Goal: Task Accomplishment & Management: Use online tool/utility

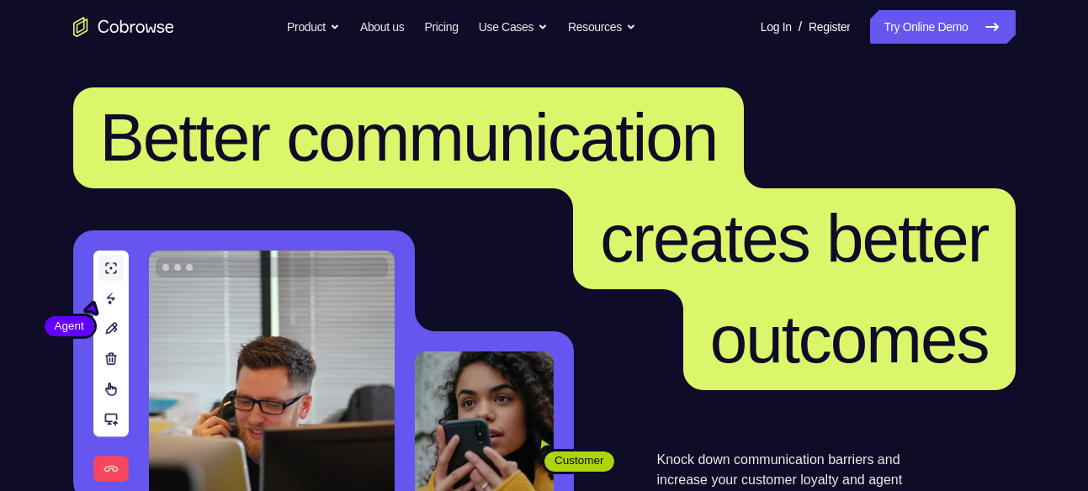
click at [941, 30] on link "Try Online Demo" at bounding box center [942, 27] width 145 height 34
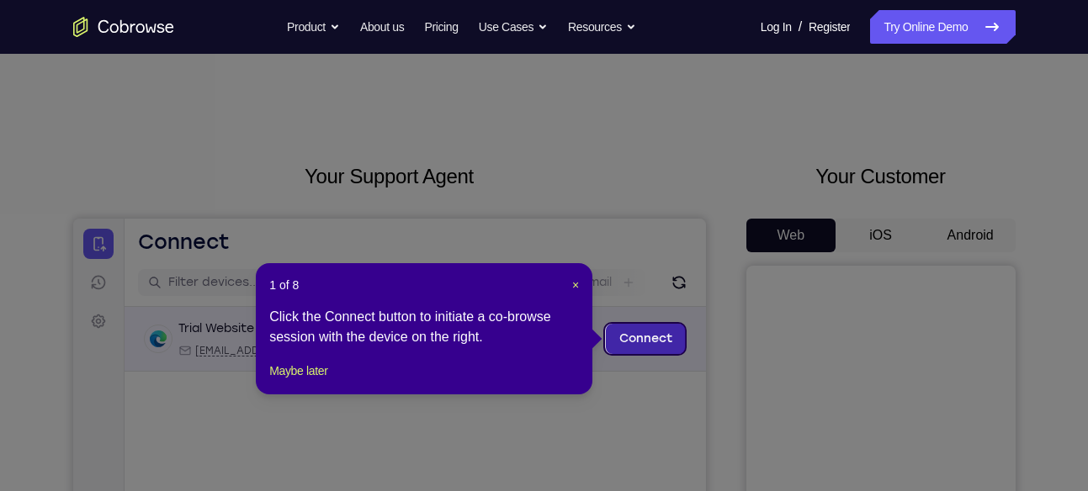
click at [648, 342] on link "Connect" at bounding box center [645, 339] width 80 height 30
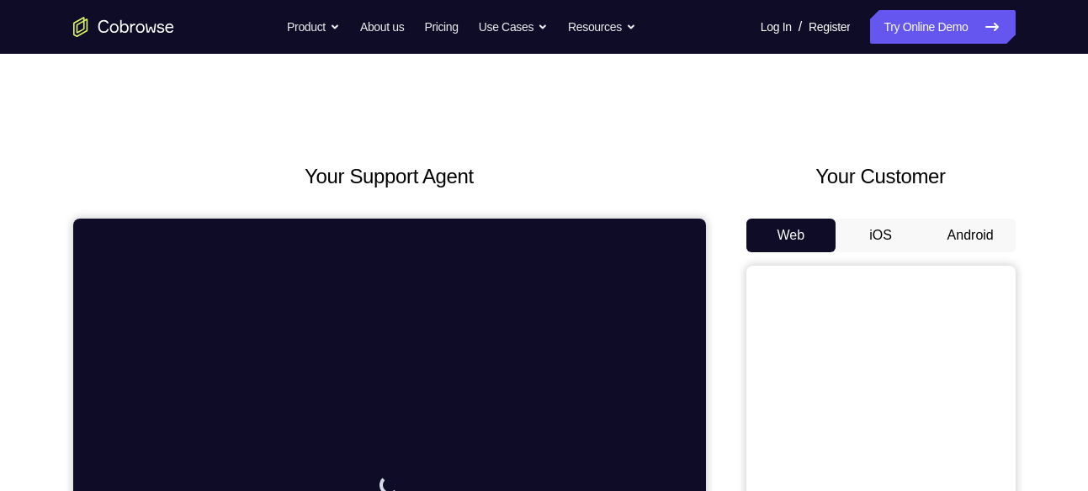
click at [954, 234] on button "Android" at bounding box center [970, 236] width 90 height 34
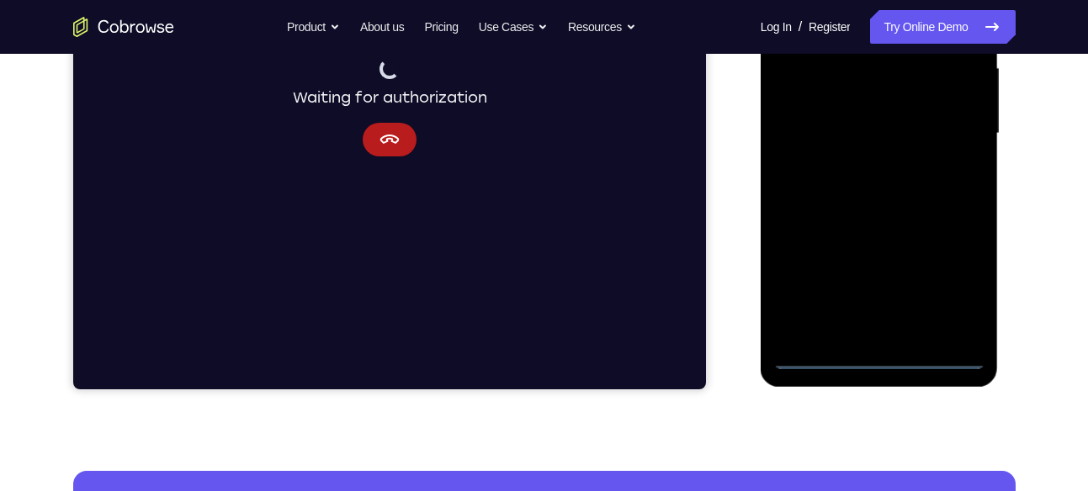
scroll to position [394, 0]
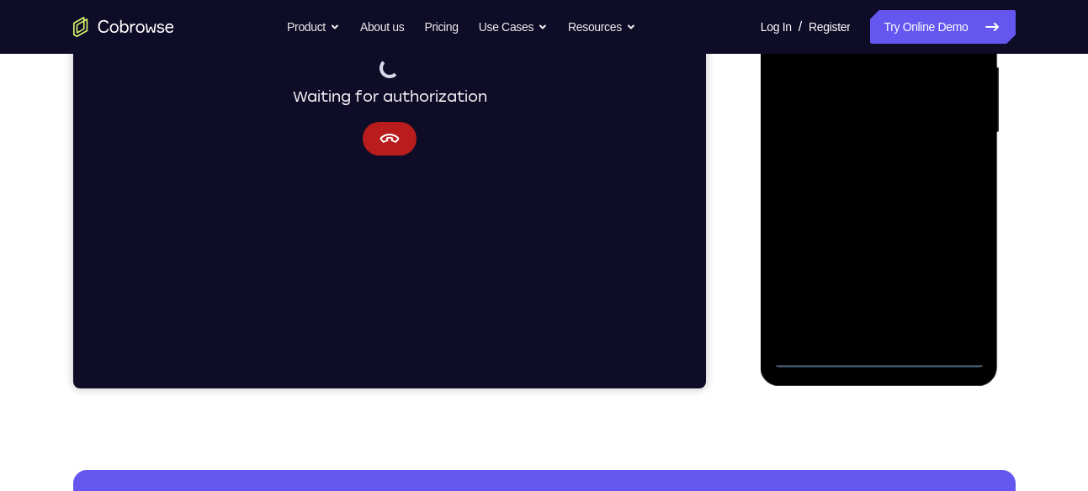
click at [878, 353] on div at bounding box center [879, 132] width 212 height 471
click at [959, 287] on div at bounding box center [879, 132] width 212 height 471
click at [864, 273] on div at bounding box center [879, 132] width 212 height 471
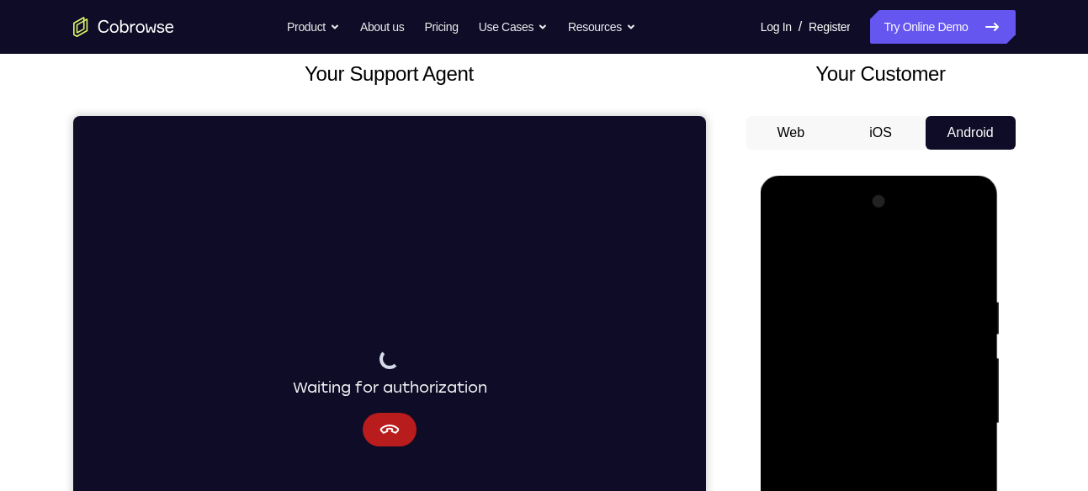
scroll to position [102, 0]
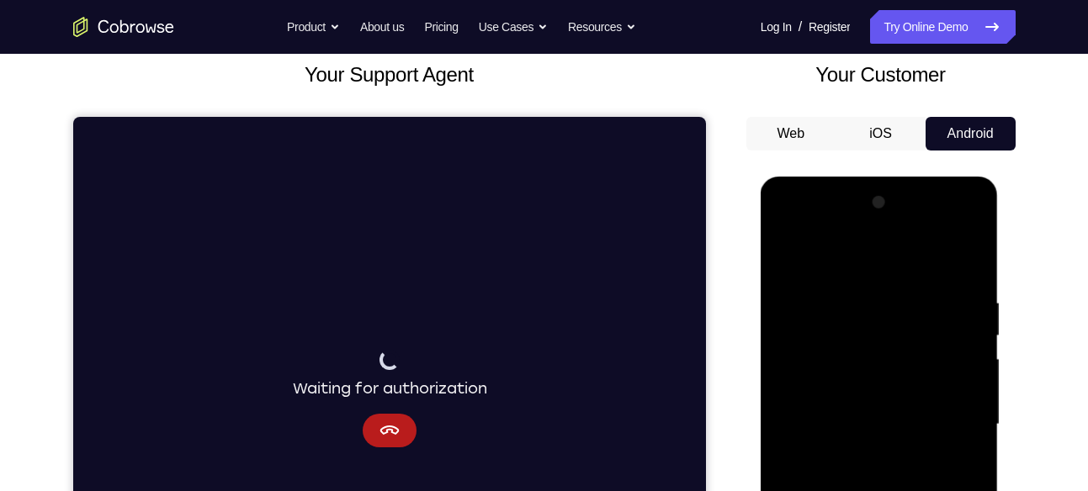
click at [829, 228] on div at bounding box center [879, 424] width 212 height 471
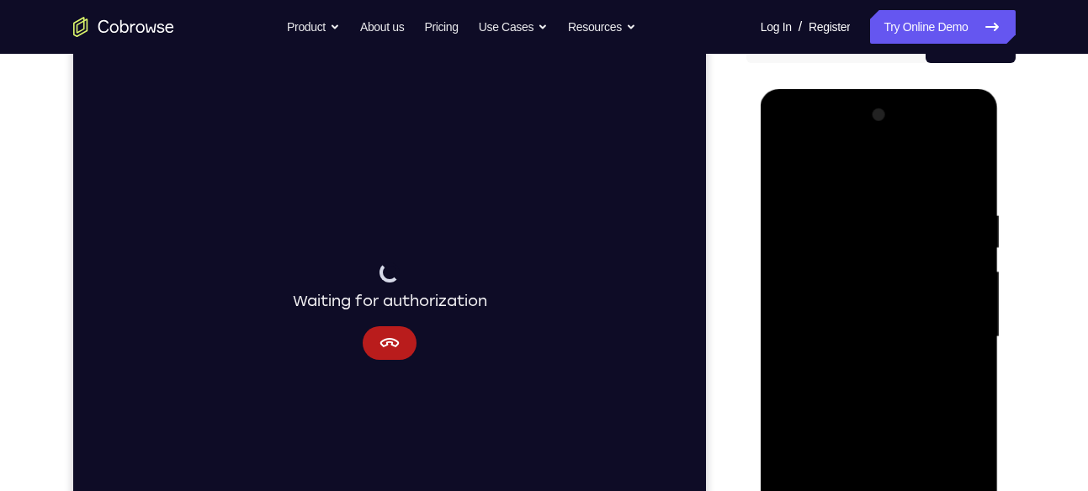
scroll to position [191, 0]
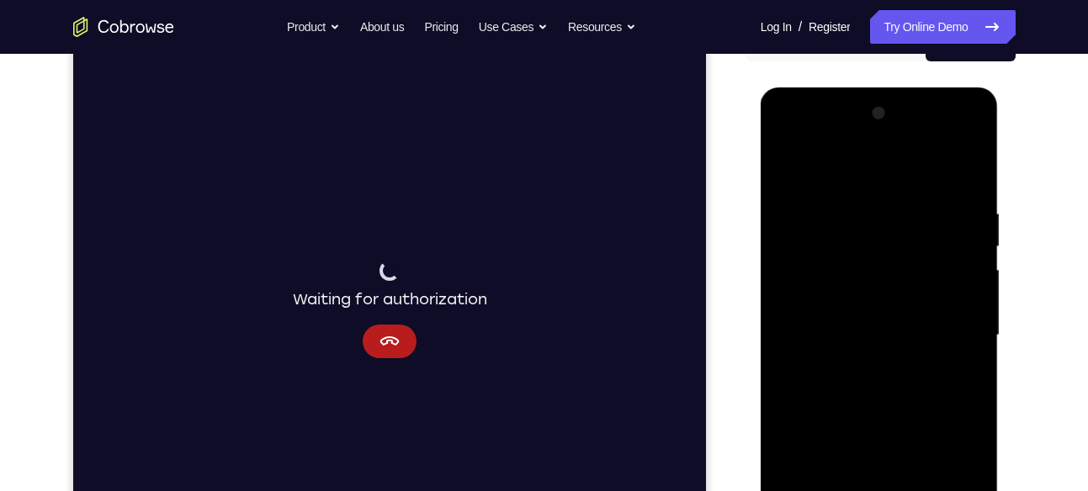
click at [951, 317] on div at bounding box center [879, 335] width 212 height 471
click at [862, 364] on div at bounding box center [879, 335] width 212 height 471
click at [835, 313] on div at bounding box center [879, 335] width 212 height 471
click at [866, 295] on div at bounding box center [879, 335] width 212 height 471
click at [903, 337] on div at bounding box center [879, 335] width 212 height 471
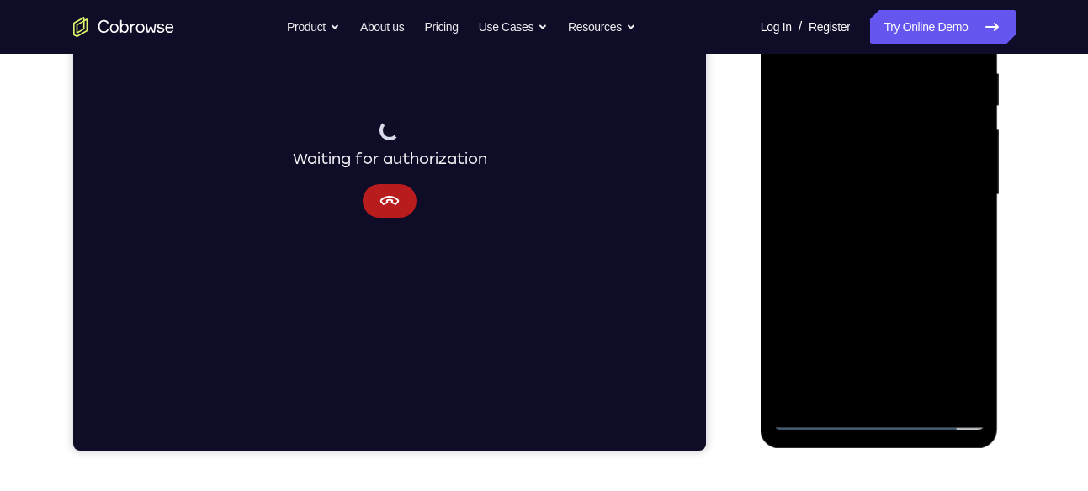
scroll to position [332, 0]
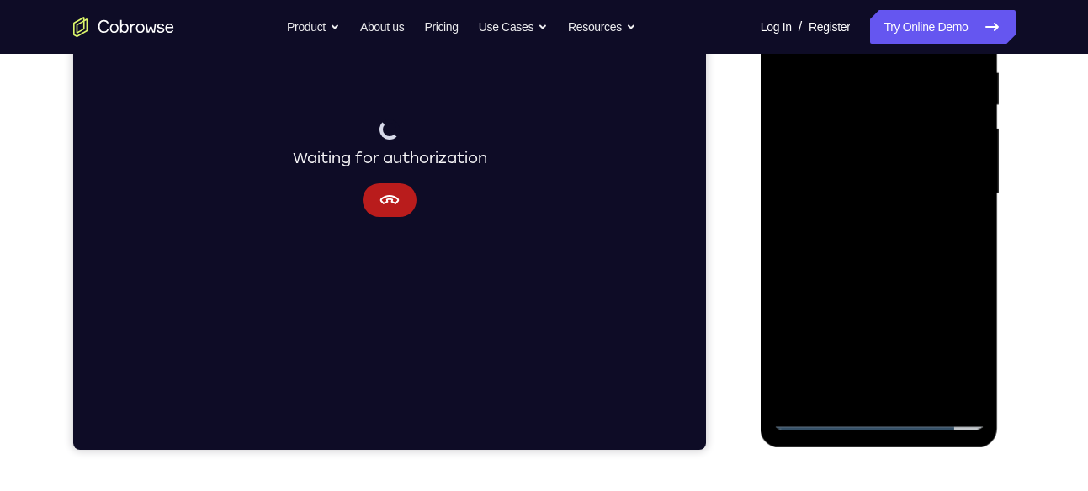
click at [894, 247] on div at bounding box center [879, 194] width 212 height 471
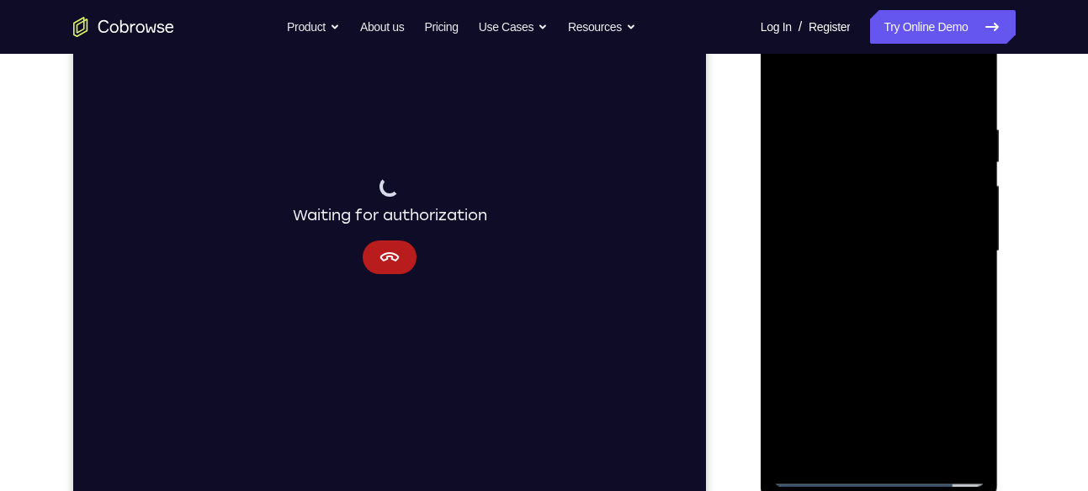
scroll to position [274, 0]
click at [872, 333] on div at bounding box center [879, 252] width 212 height 471
click at [854, 130] on div at bounding box center [879, 252] width 212 height 471
click at [968, 83] on div at bounding box center [879, 252] width 212 height 471
click at [957, 454] on div at bounding box center [879, 252] width 212 height 471
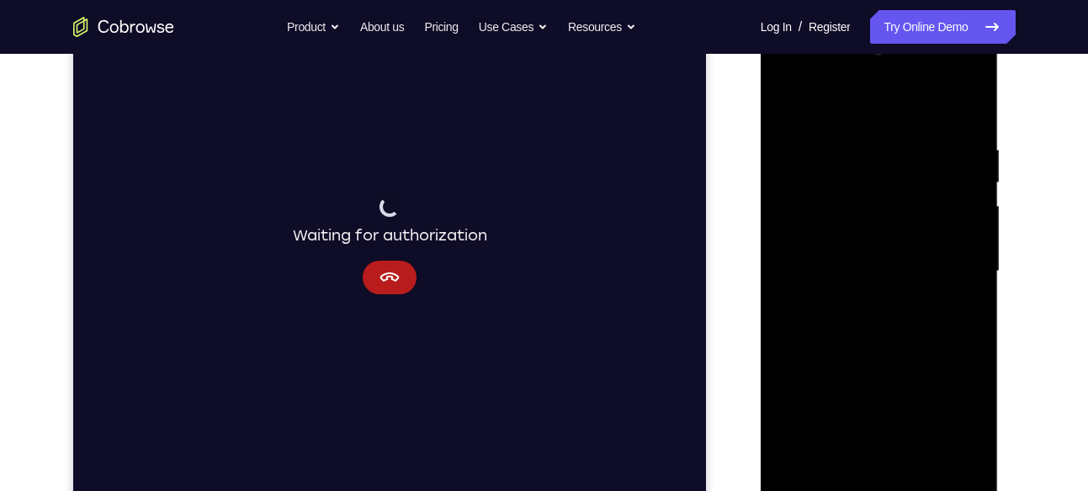
scroll to position [261, 0]
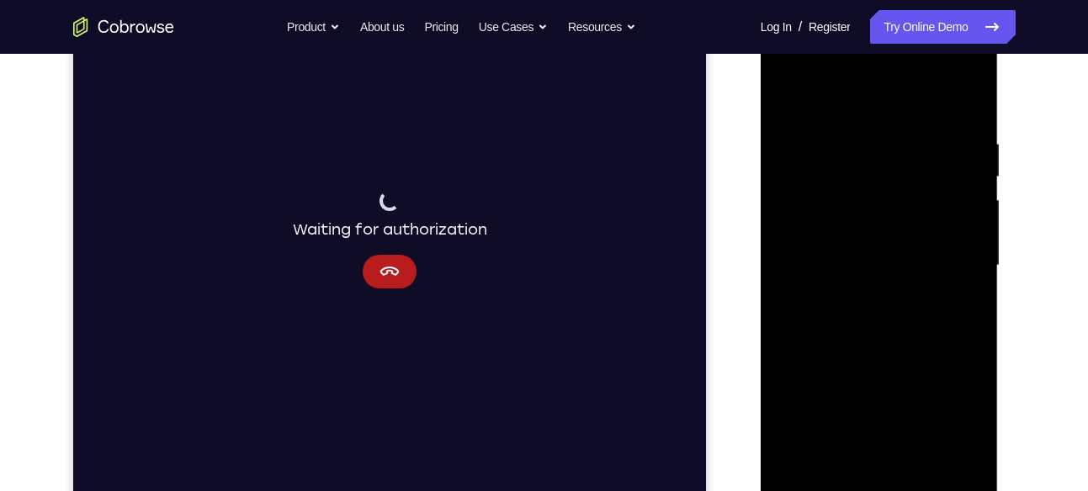
click at [880, 348] on div at bounding box center [879, 265] width 212 height 471
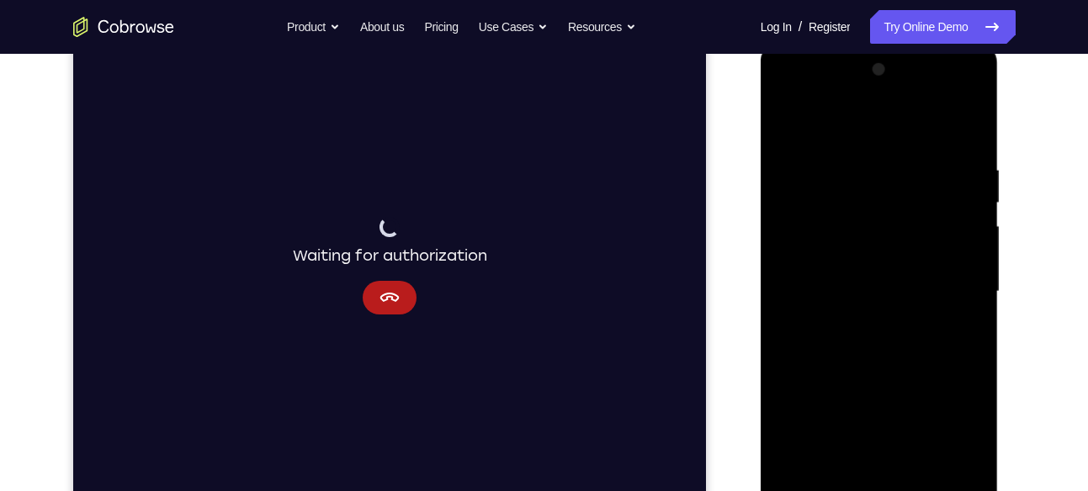
scroll to position [234, 0]
click at [977, 197] on div at bounding box center [879, 292] width 212 height 471
click at [975, 199] on div at bounding box center [879, 292] width 212 height 471
click at [787, 128] on div at bounding box center [879, 292] width 212 height 471
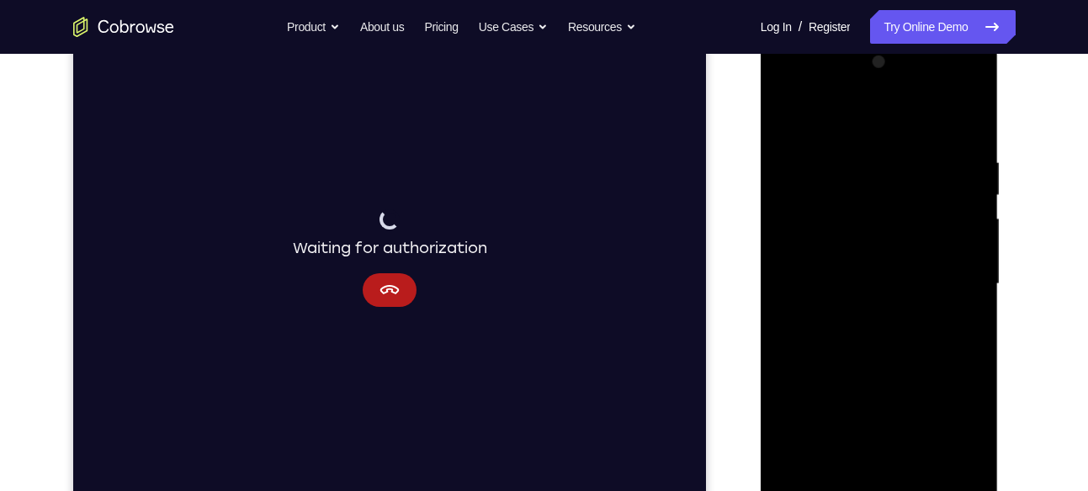
scroll to position [237, 0]
click at [969, 369] on div at bounding box center [879, 289] width 212 height 471
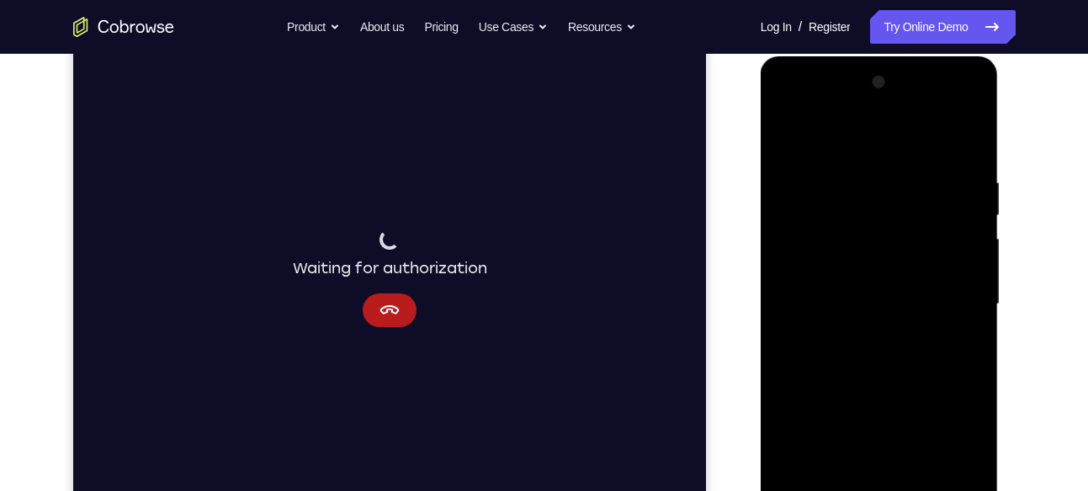
scroll to position [236, 0]
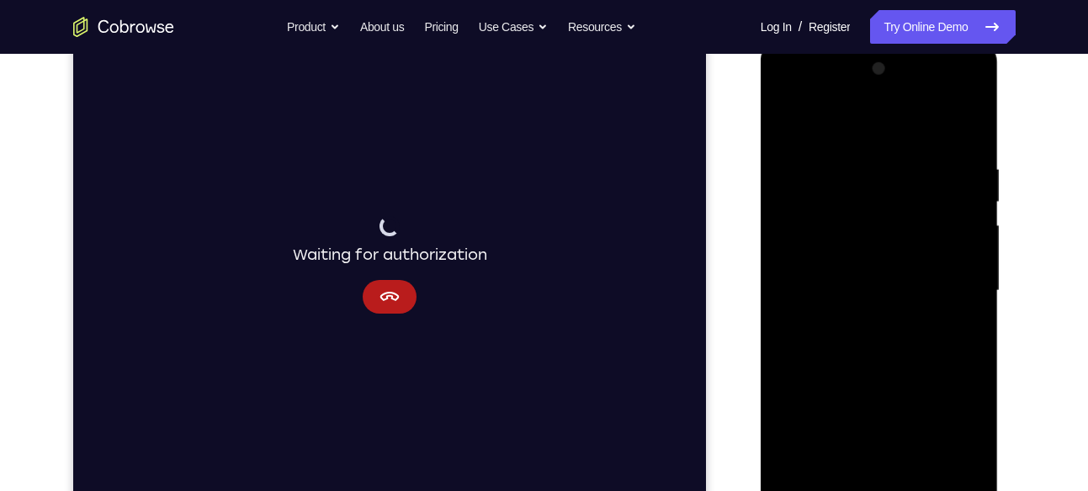
click at [974, 251] on div at bounding box center [879, 291] width 212 height 471
click at [789, 261] on div at bounding box center [879, 291] width 212 height 471
click at [794, 125] on div at bounding box center [879, 291] width 212 height 471
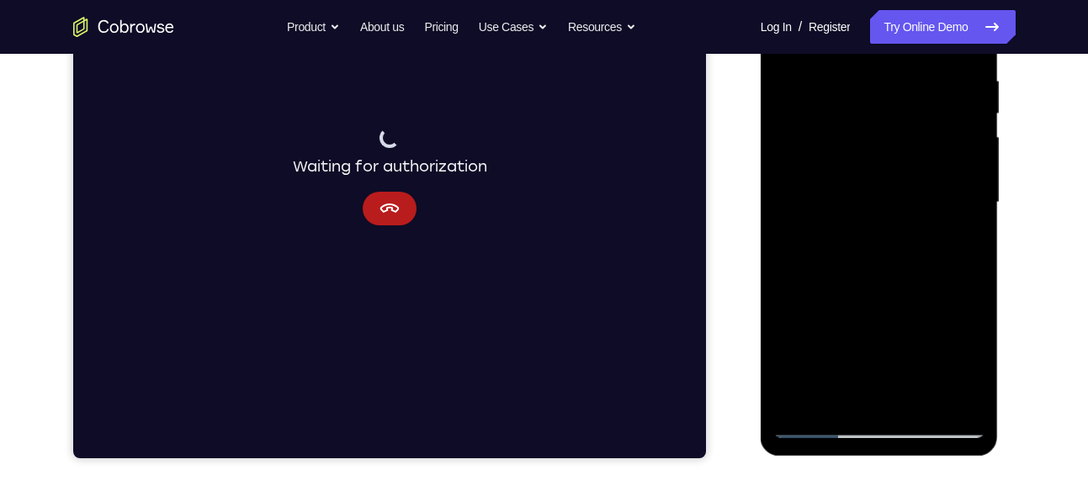
scroll to position [325, 0]
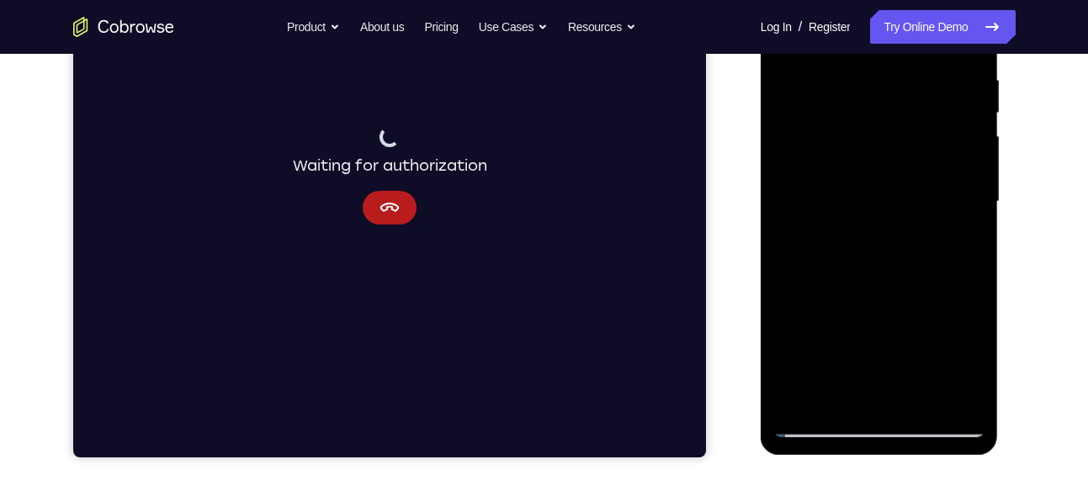
click at [820, 275] on div at bounding box center [879, 201] width 212 height 471
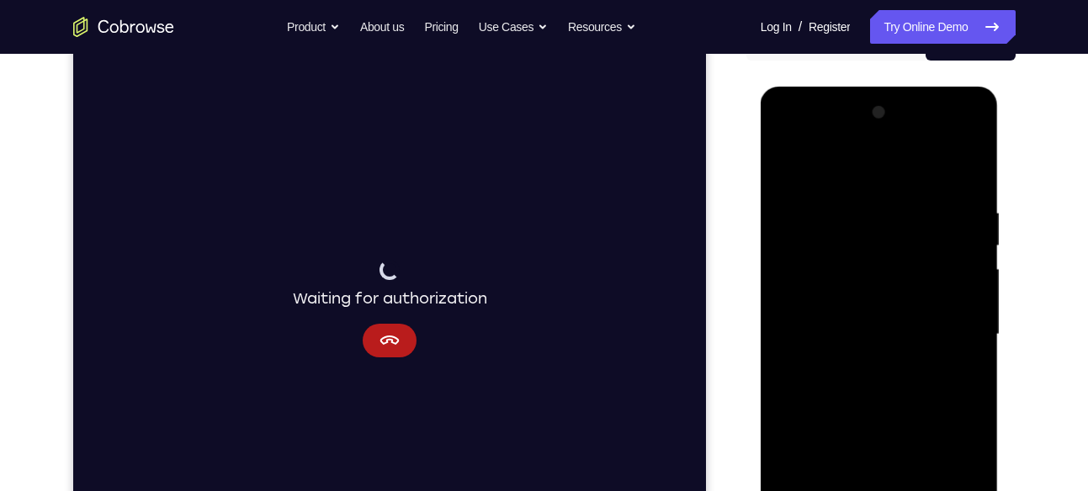
scroll to position [190, 0]
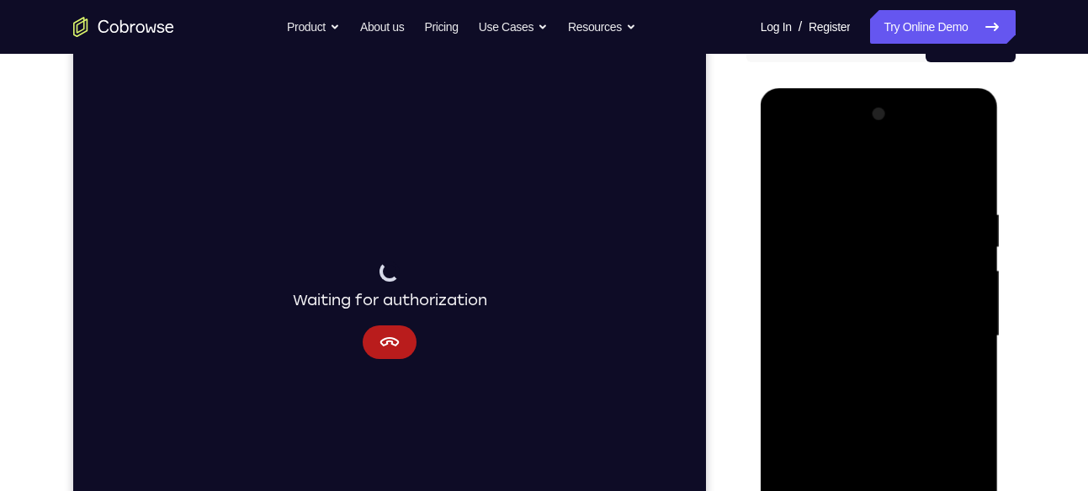
click at [962, 250] on div at bounding box center [879, 336] width 212 height 471
click at [971, 245] on div at bounding box center [879, 336] width 212 height 471
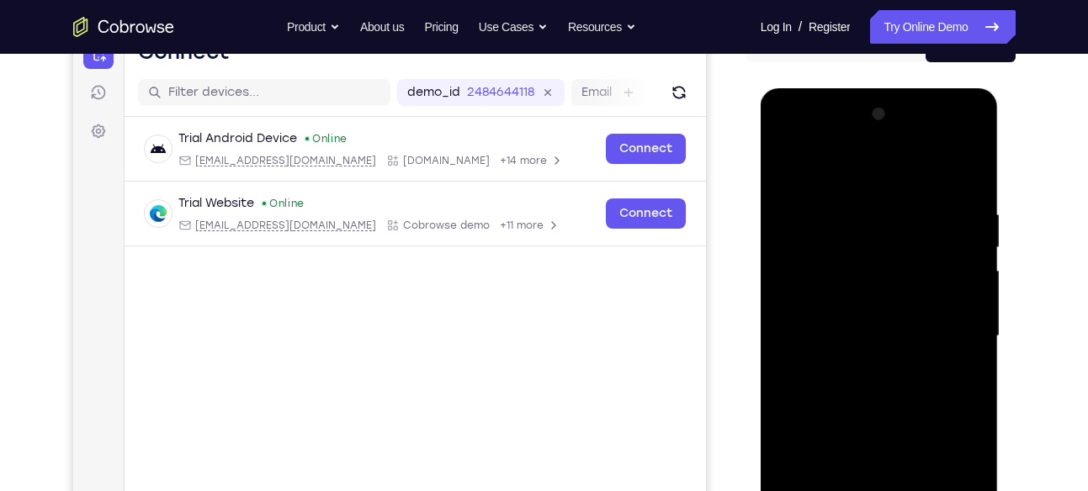
click at [971, 88] on div at bounding box center [880, 88] width 238 height 0
click at [904, 329] on span "Tap to Start" at bounding box center [879, 336] width 86 height 17
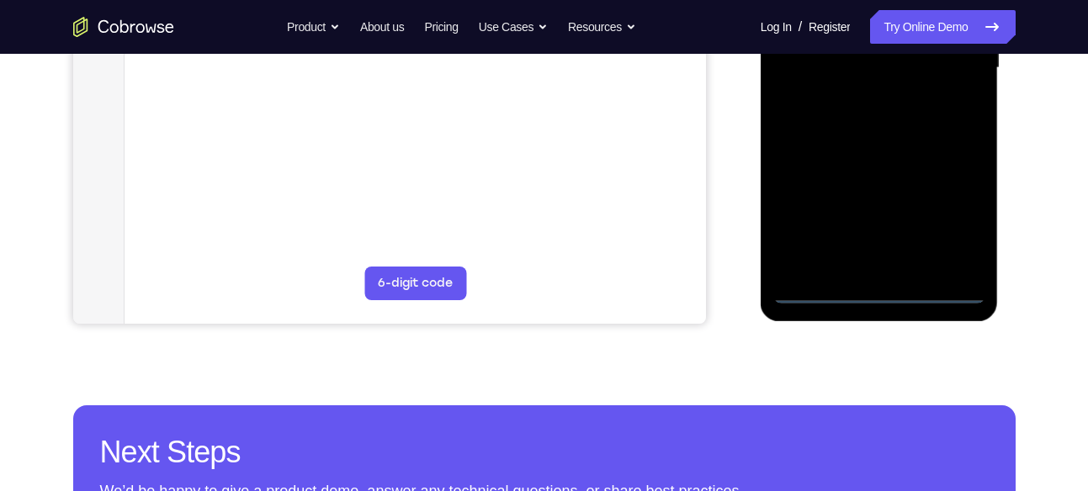
scroll to position [450, 0]
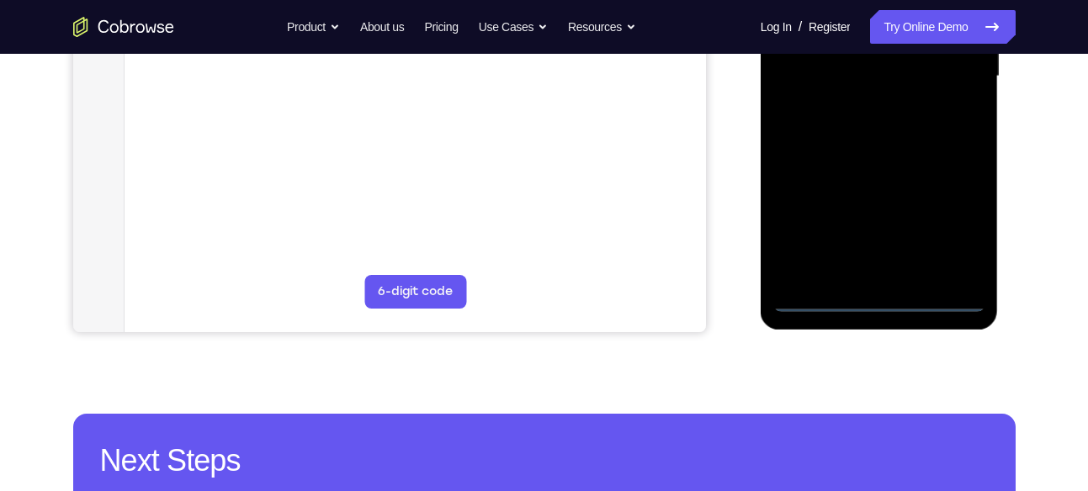
click at [884, 305] on div at bounding box center [879, 76] width 212 height 471
click at [860, 263] on div at bounding box center [879, 76] width 212 height 471
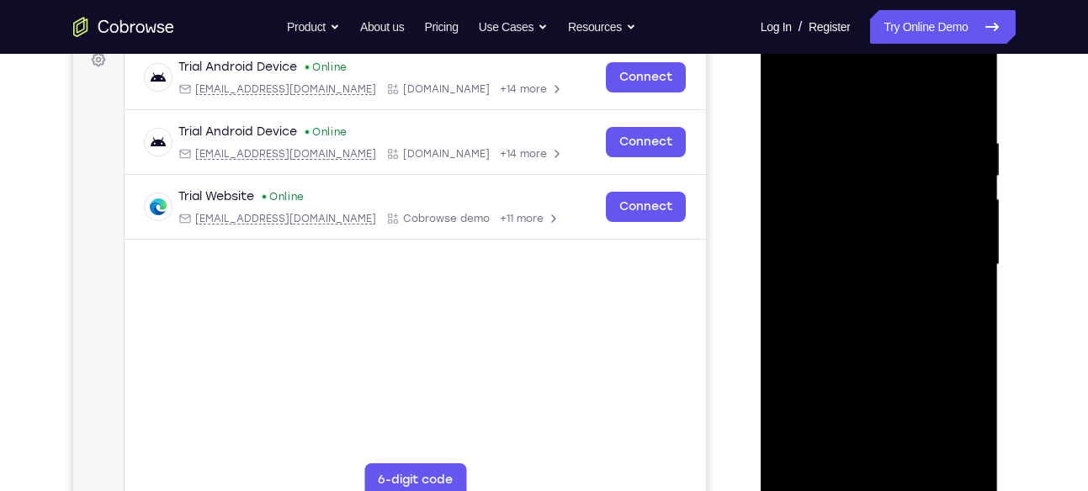
scroll to position [261, 0]
click at [948, 415] on div at bounding box center [879, 265] width 212 height 471
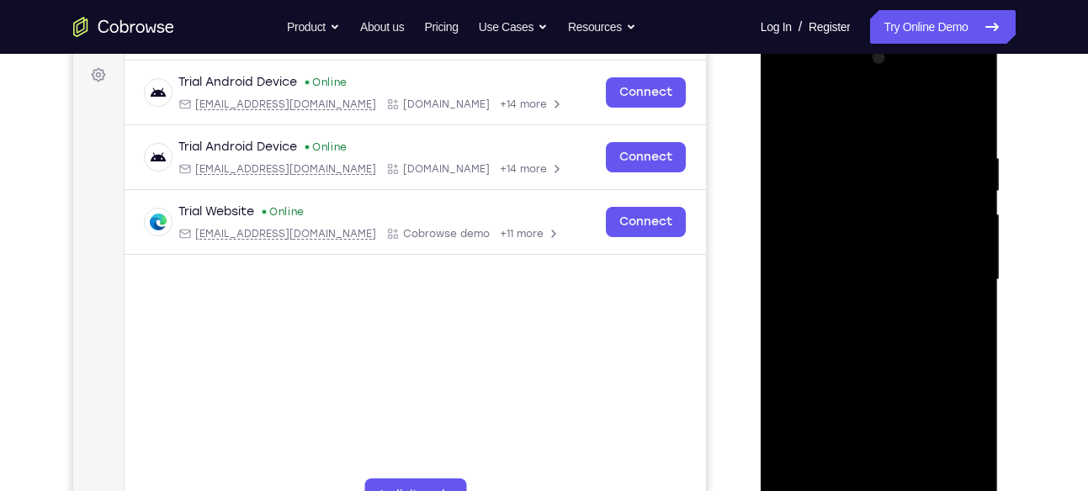
scroll to position [244, 0]
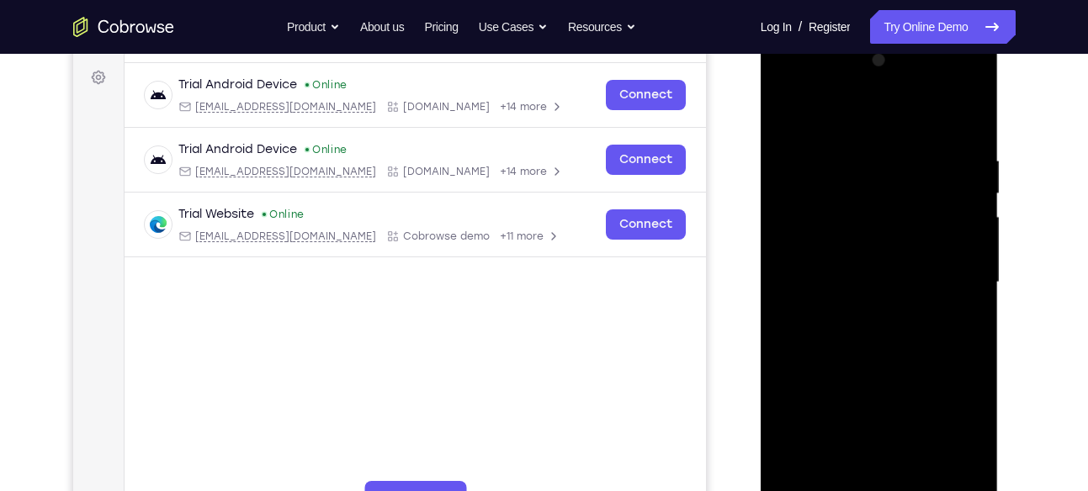
click at [810, 88] on div at bounding box center [879, 282] width 212 height 471
click at [952, 272] on div at bounding box center [879, 282] width 212 height 471
click at [862, 307] on div at bounding box center [879, 282] width 212 height 471
click at [857, 270] on div at bounding box center [879, 282] width 212 height 471
click at [889, 252] on div at bounding box center [879, 282] width 212 height 471
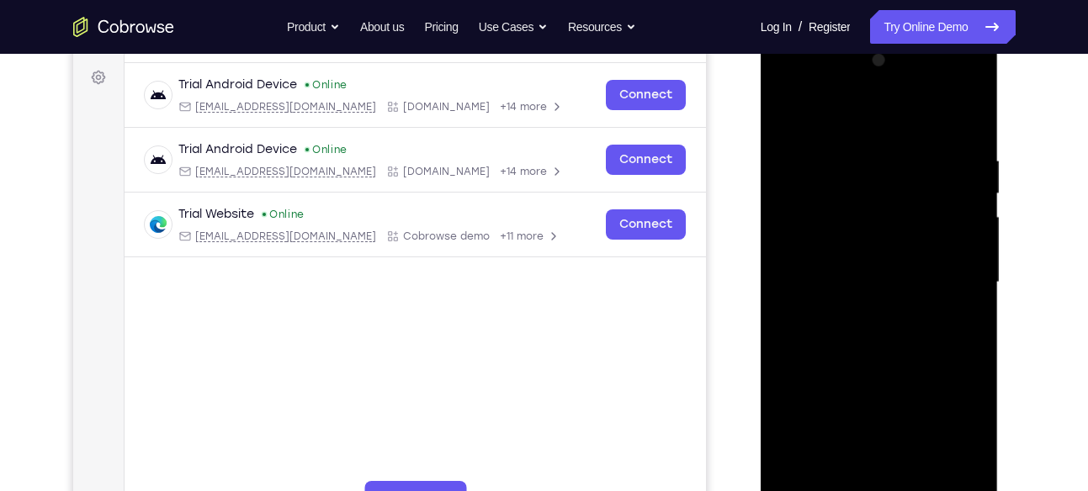
click at [871, 284] on div at bounding box center [879, 282] width 212 height 471
click at [871, 366] on div at bounding box center [879, 282] width 212 height 471
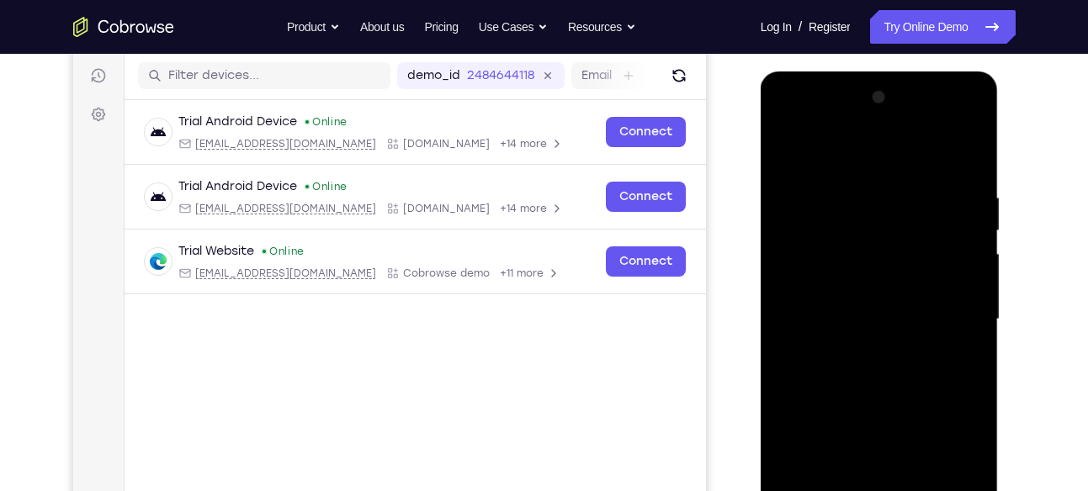
scroll to position [202, 0]
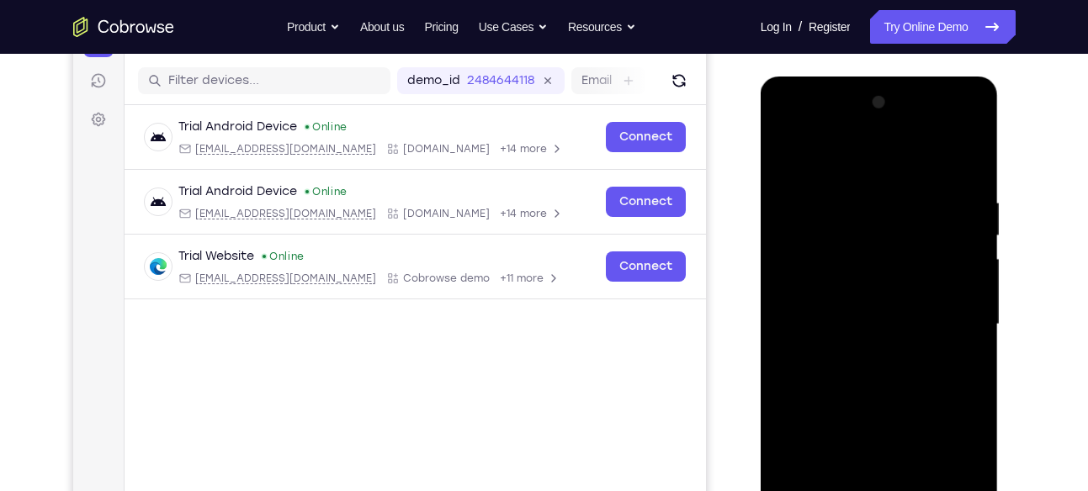
click at [957, 155] on div at bounding box center [879, 324] width 212 height 471
click at [969, 153] on div at bounding box center [879, 324] width 212 height 471
click at [792, 197] on div at bounding box center [879, 324] width 212 height 471
click at [785, 153] on div at bounding box center [879, 324] width 212 height 471
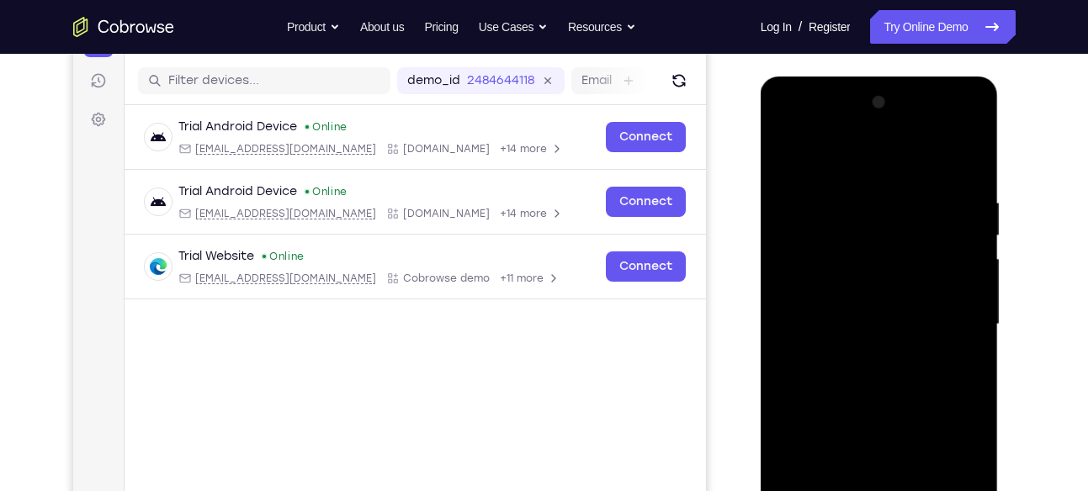
click at [786, 149] on div at bounding box center [879, 324] width 212 height 471
click at [972, 156] on div at bounding box center [879, 324] width 212 height 471
click at [826, 316] on div at bounding box center [879, 324] width 212 height 471
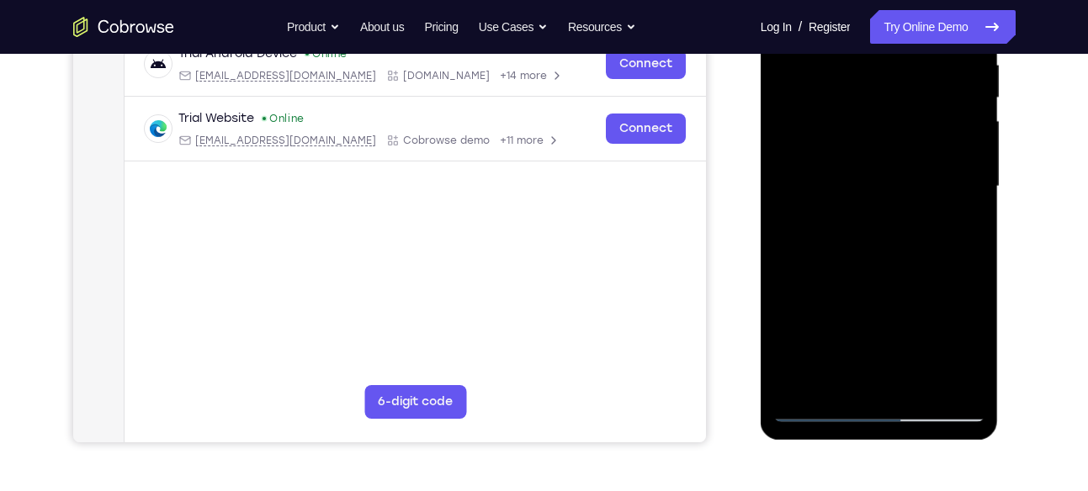
scroll to position [339, 0]
click at [794, 174] on div at bounding box center [879, 187] width 212 height 471
click at [900, 271] on div at bounding box center [879, 187] width 212 height 471
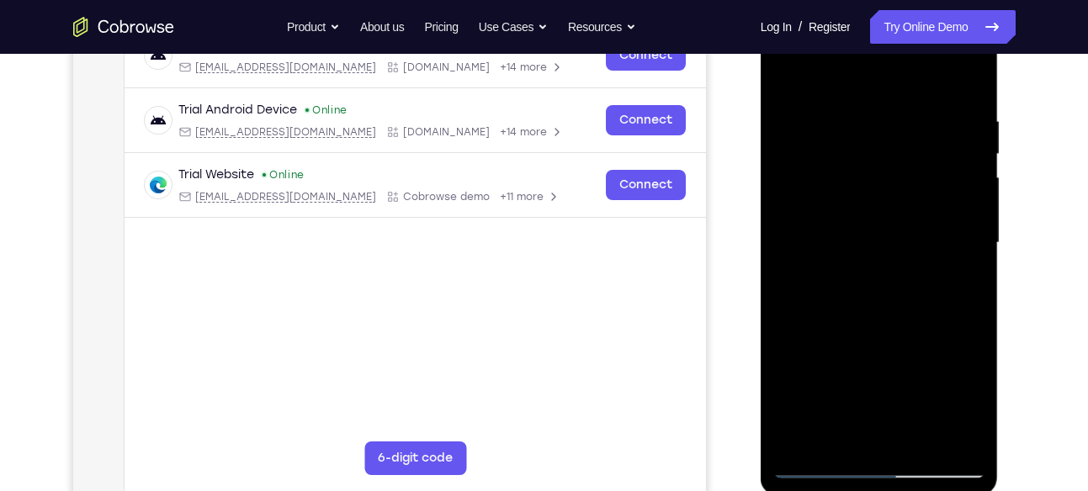
scroll to position [264, 0]
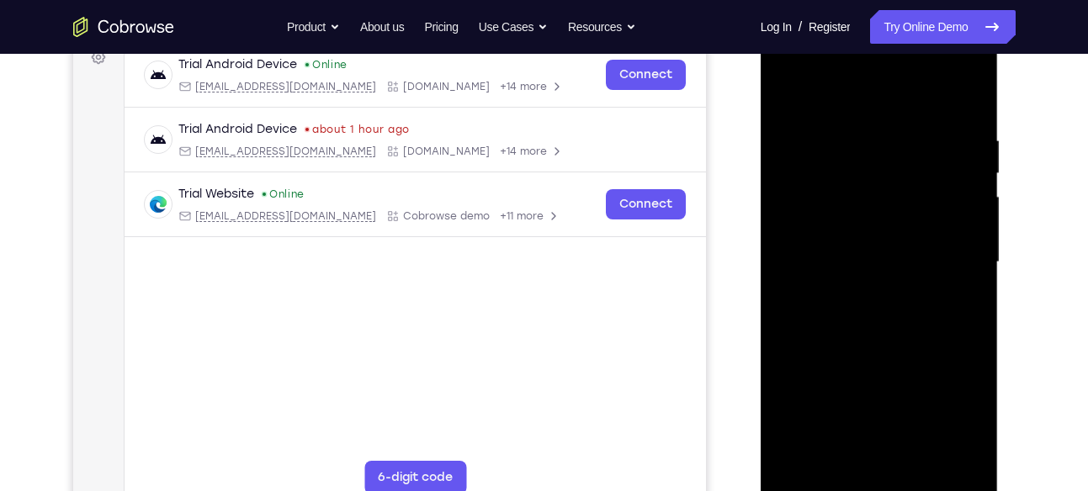
click at [969, 98] on div at bounding box center [879, 262] width 212 height 471
click at [965, 102] on div at bounding box center [879, 262] width 212 height 471
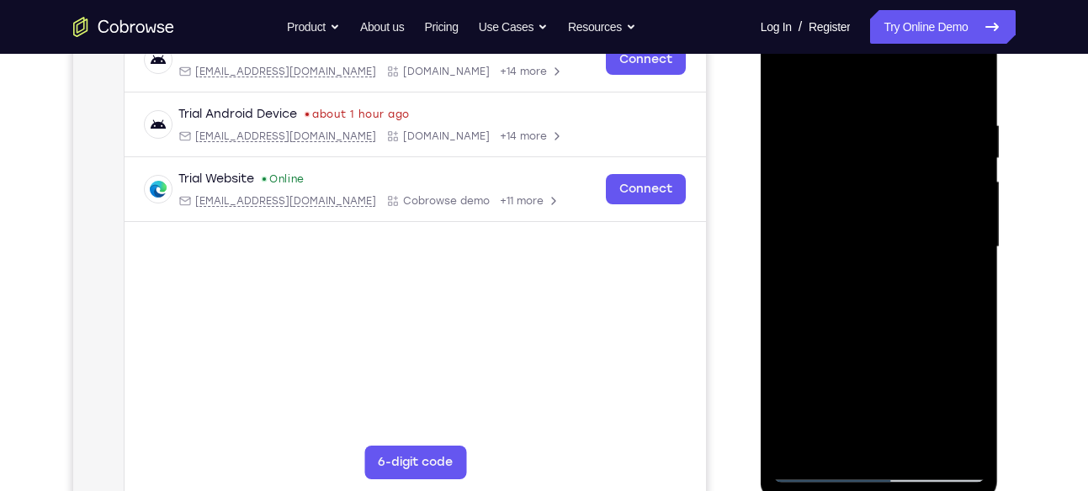
scroll to position [333, 0]
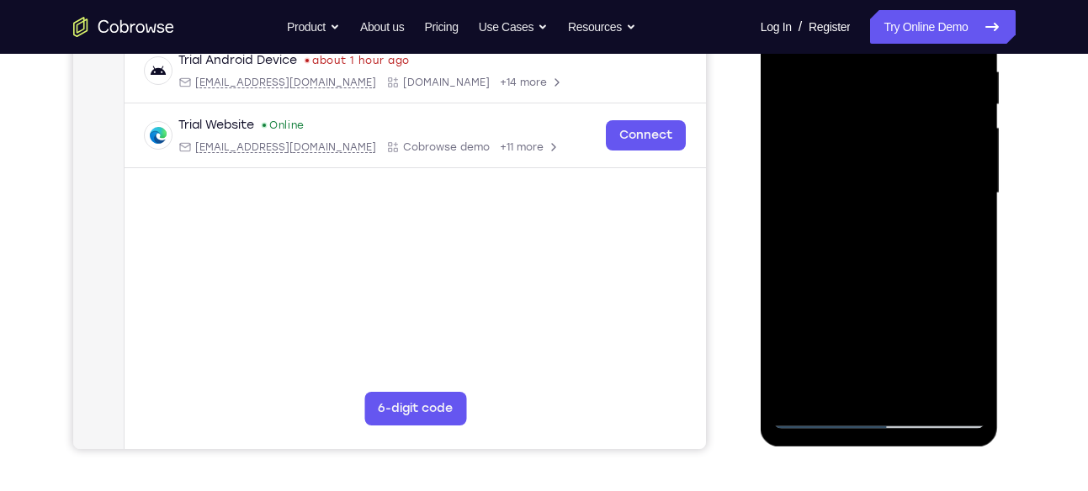
click at [920, 390] on div at bounding box center [879, 193] width 212 height 471
click at [883, 274] on div at bounding box center [879, 193] width 212 height 471
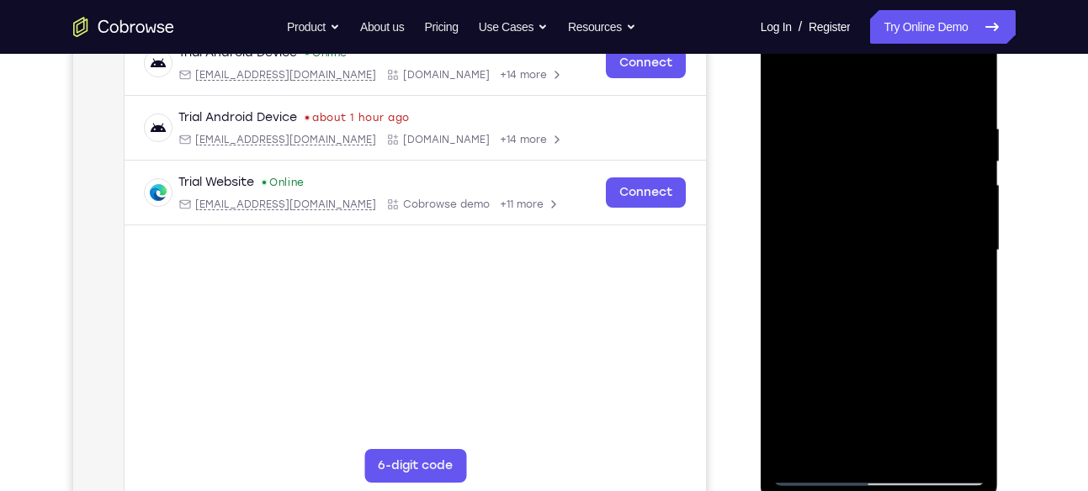
scroll to position [275, 0]
click at [838, 356] on div at bounding box center [879, 251] width 212 height 471
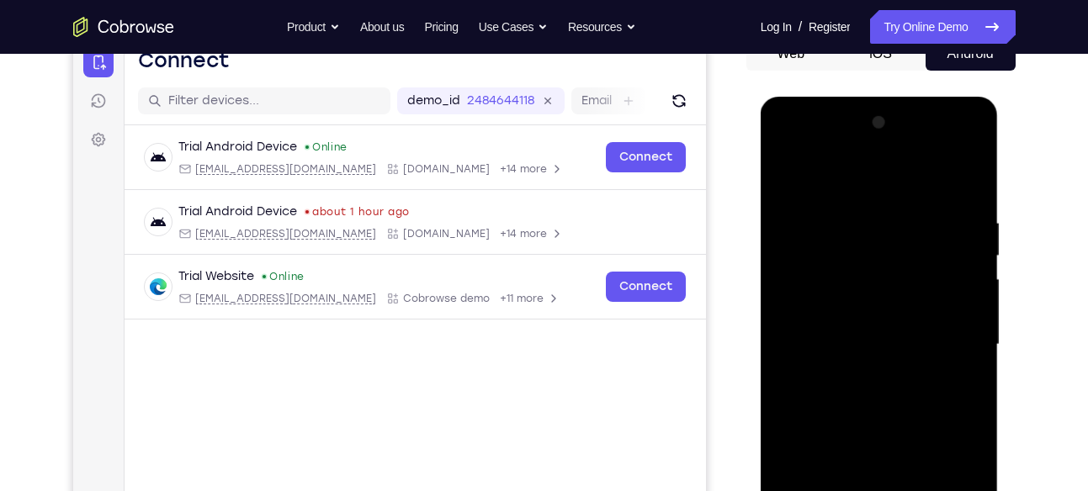
scroll to position [178, 0]
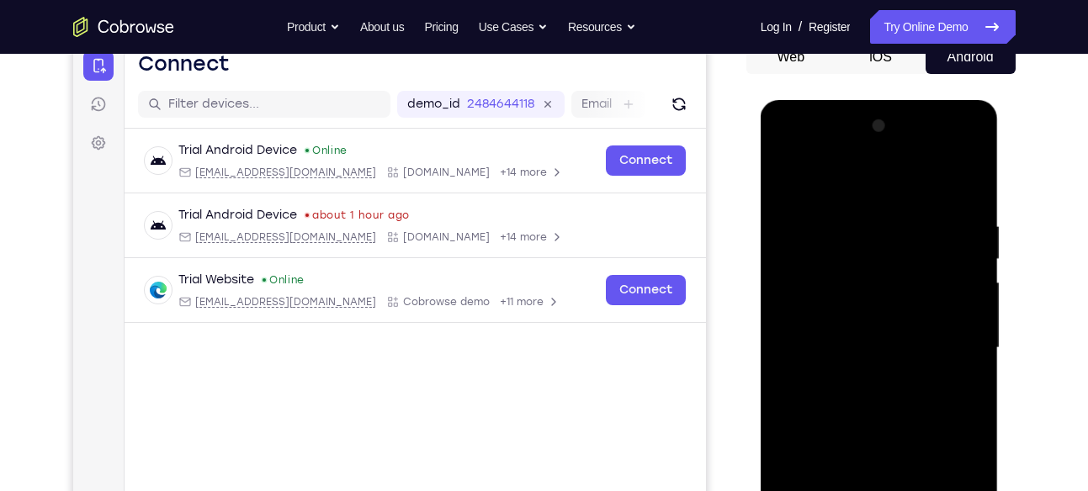
click at [876, 252] on div at bounding box center [879, 348] width 212 height 471
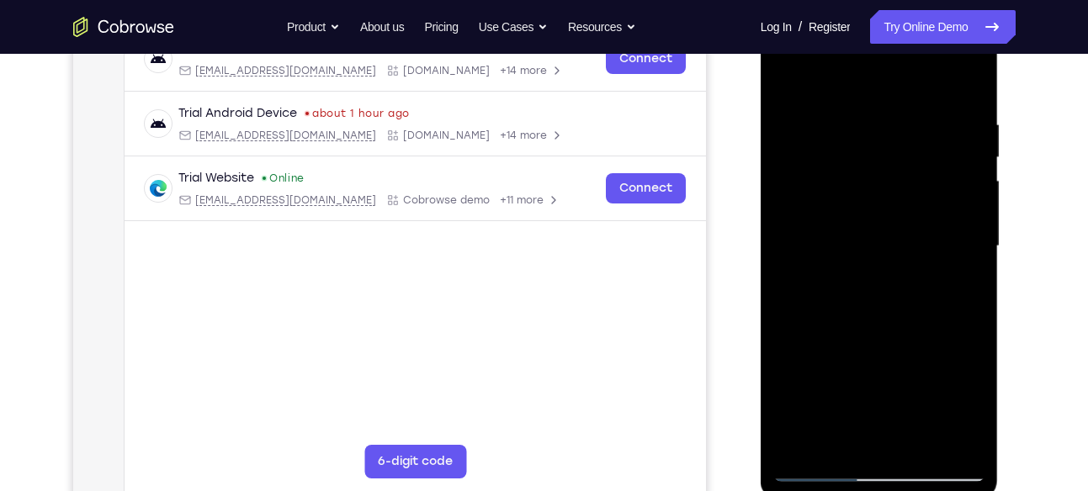
scroll to position [283, 0]
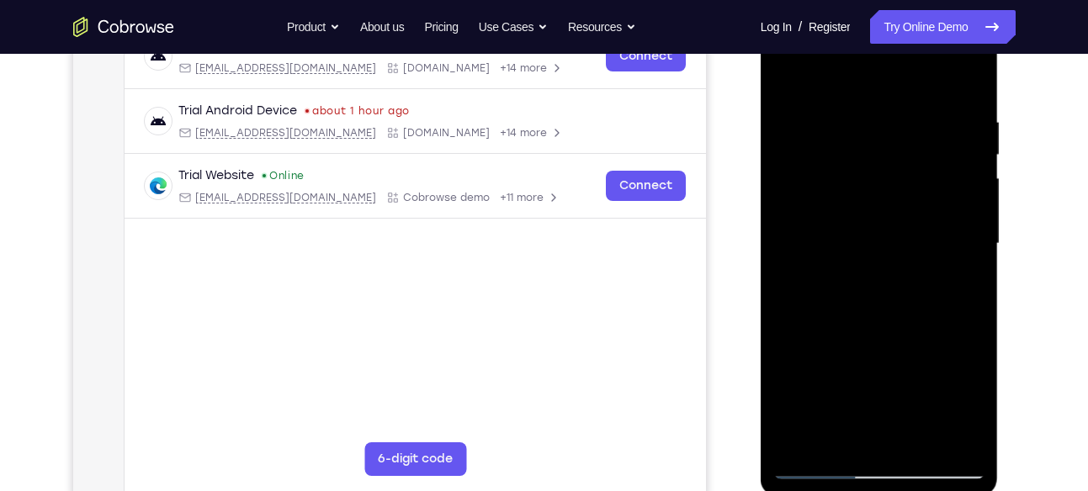
click at [964, 252] on div at bounding box center [879, 243] width 212 height 471
click at [971, 252] on div at bounding box center [879, 243] width 212 height 471
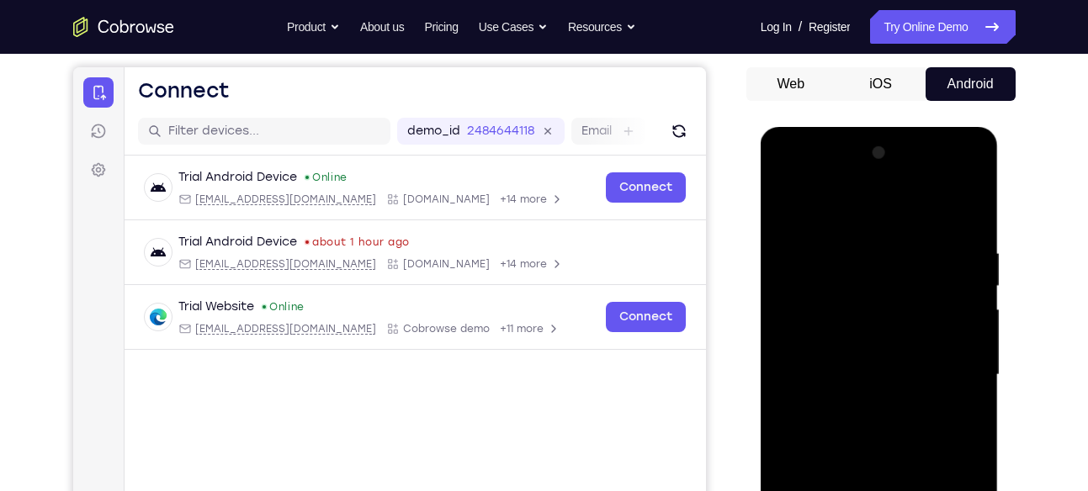
scroll to position [149, 0]
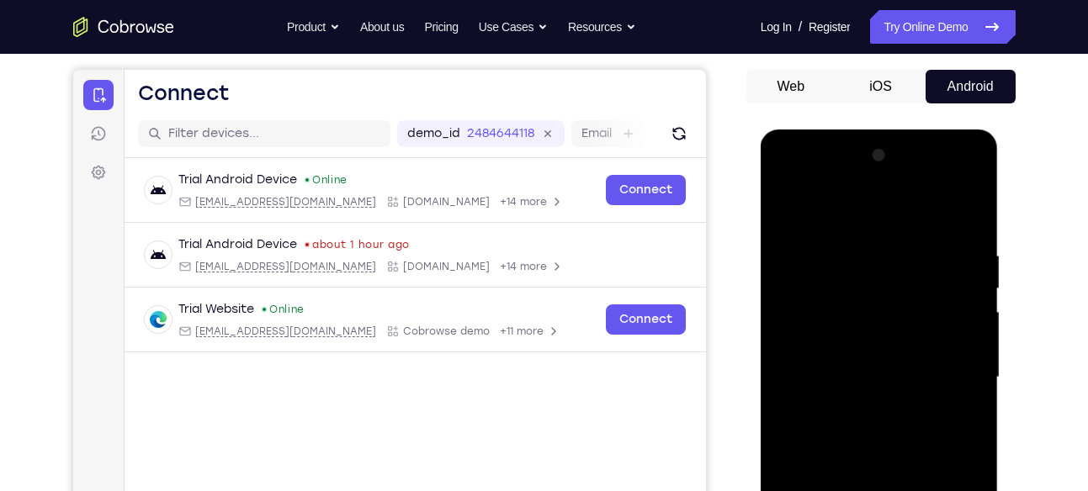
click at [785, 210] on div at bounding box center [879, 377] width 212 height 471
click at [839, 256] on div at bounding box center [879, 377] width 212 height 471
click at [965, 212] on div at bounding box center [879, 377] width 212 height 471
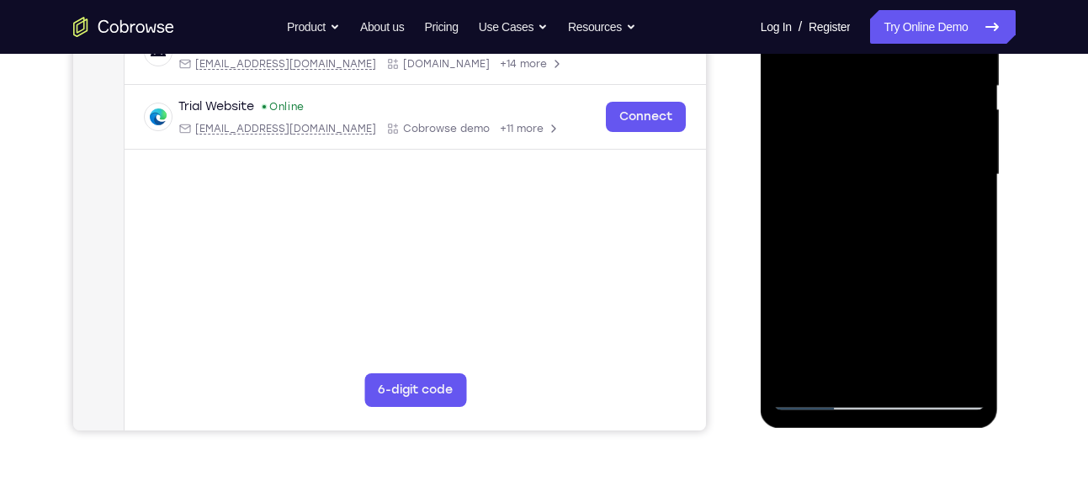
scroll to position [353, 0]
click at [841, 372] on div at bounding box center [879, 174] width 212 height 471
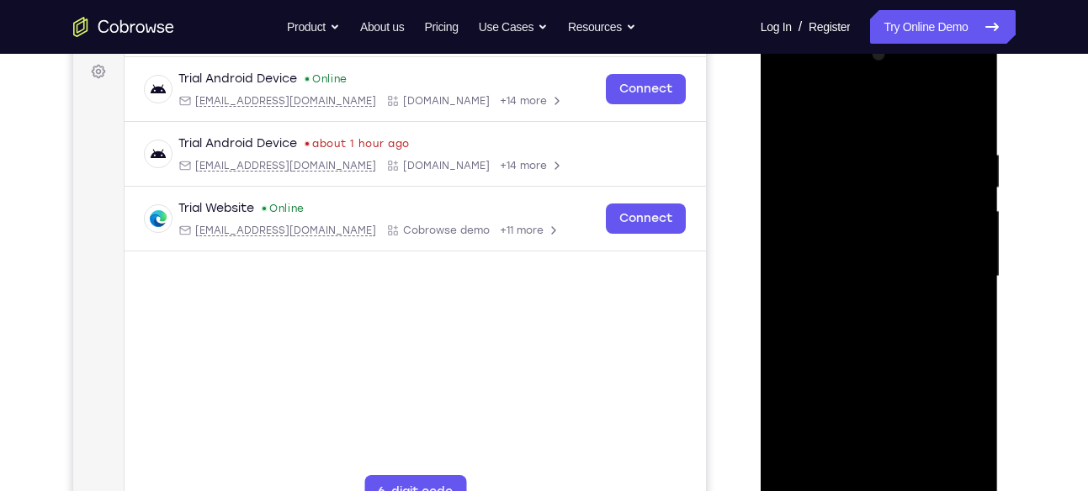
scroll to position [249, 0]
click at [855, 103] on div at bounding box center [879, 277] width 212 height 471
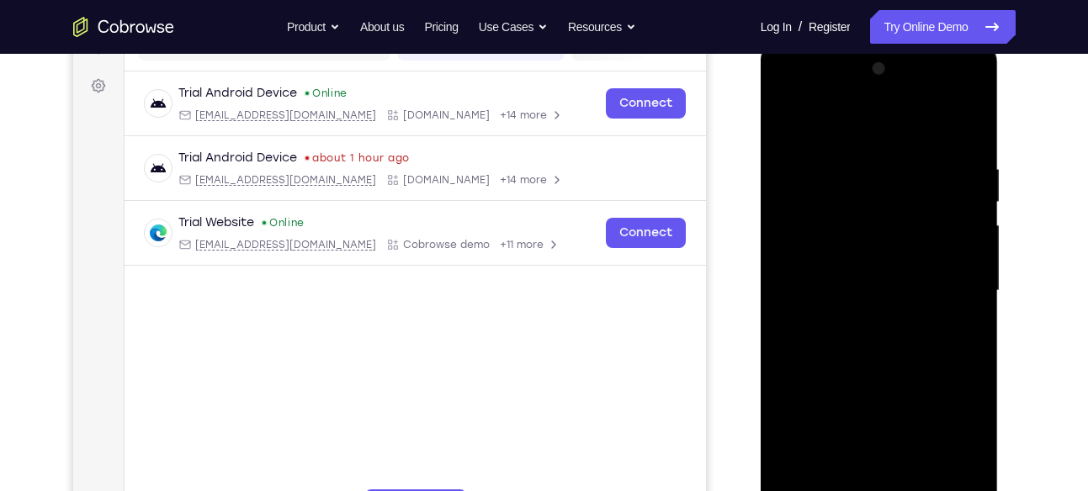
scroll to position [236, 0]
click at [841, 218] on div at bounding box center [879, 290] width 212 height 471
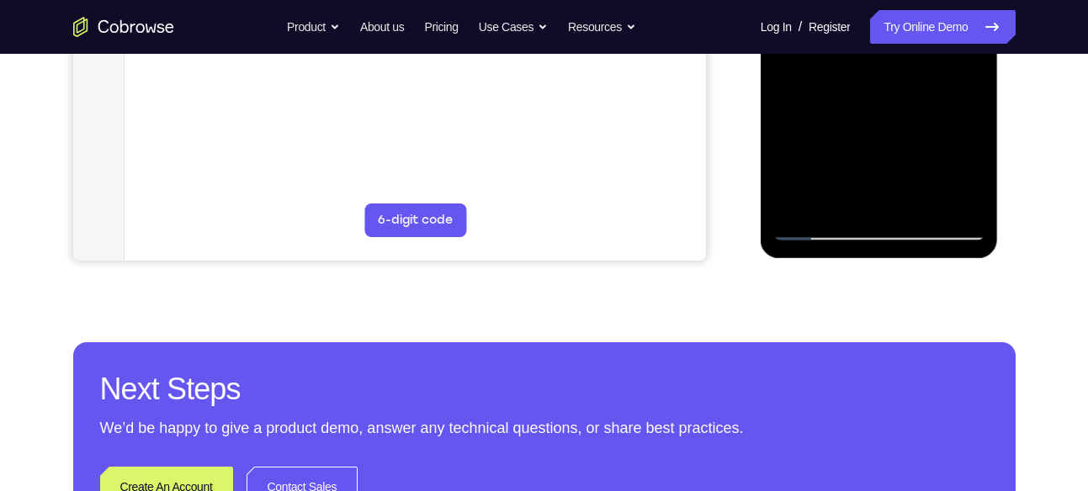
scroll to position [520, 0]
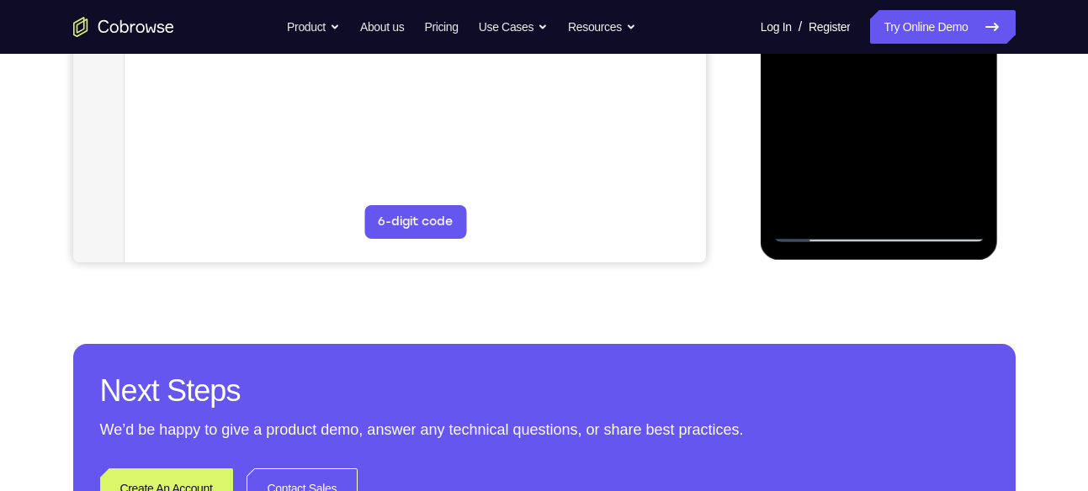
click at [803, 200] on div at bounding box center [879, 6] width 212 height 471
click at [920, 204] on div at bounding box center [879, 6] width 212 height 471
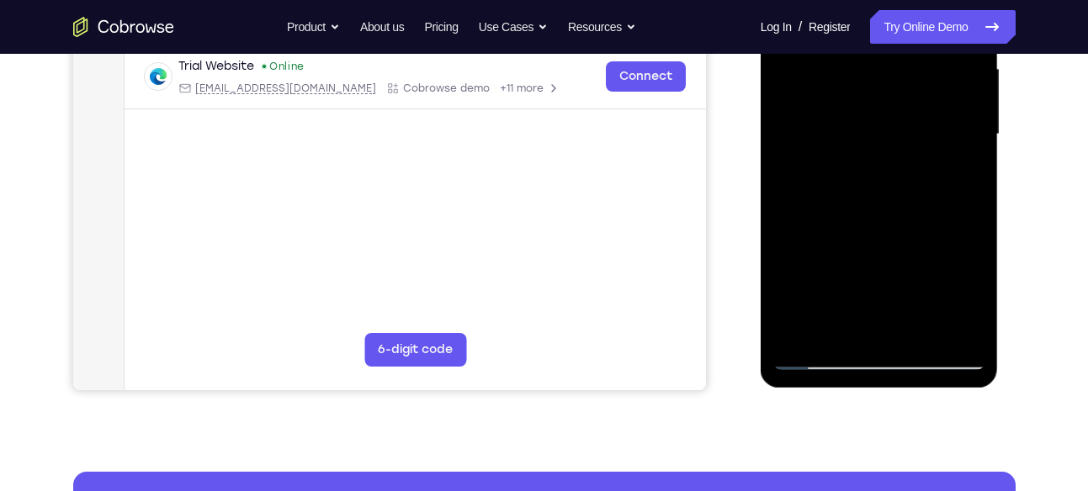
scroll to position [388, 0]
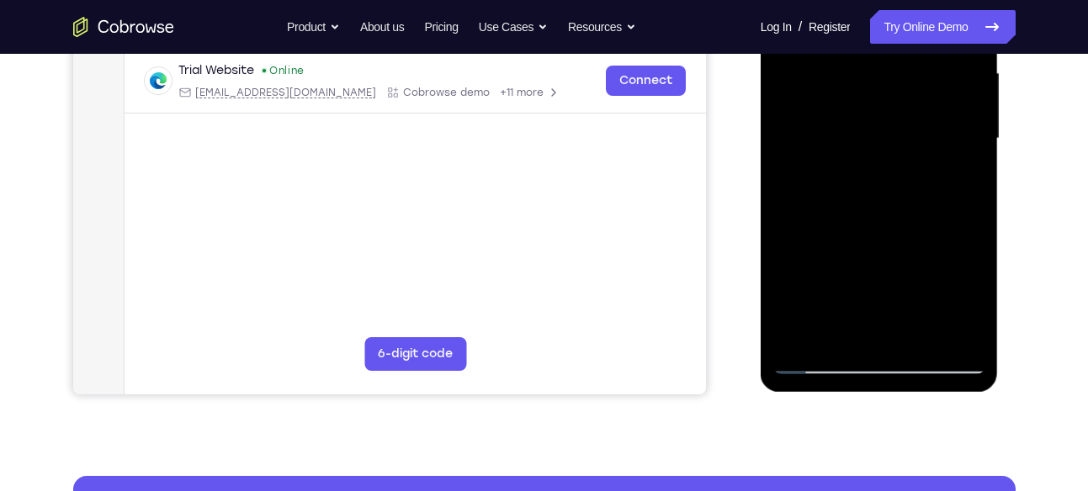
click at [838, 209] on div at bounding box center [879, 138] width 212 height 471
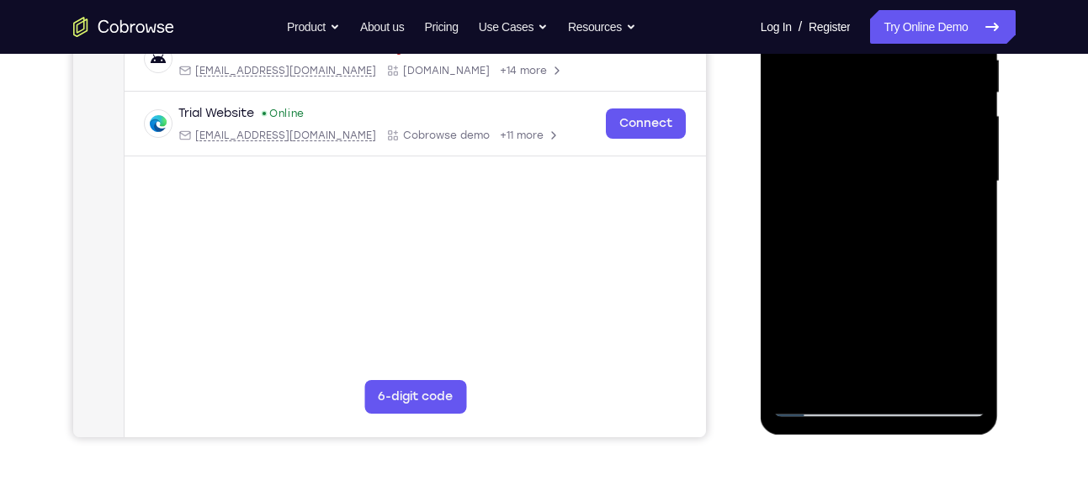
scroll to position [356, 0]
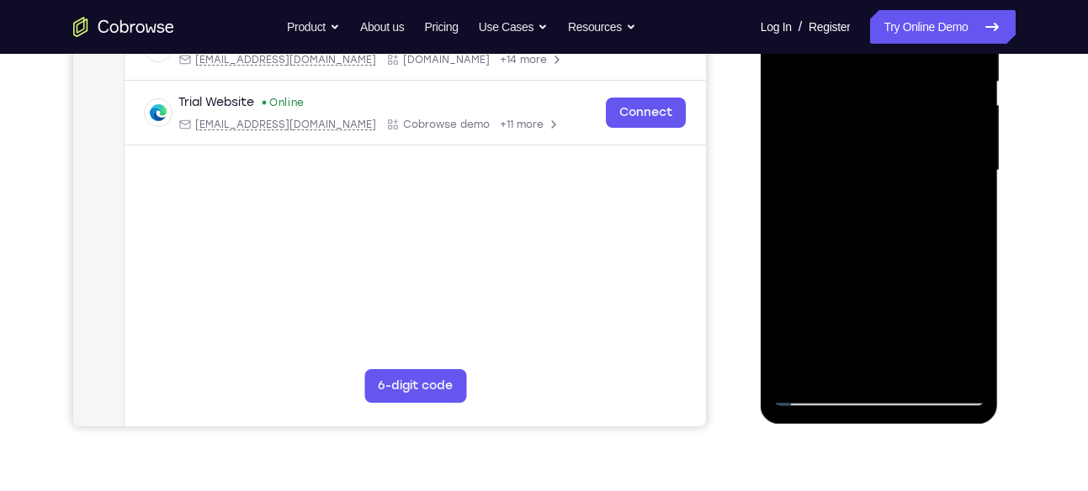
drag, startPoint x: 818, startPoint y: 208, endPoint x: 775, endPoint y: 216, distance: 43.7
click at [775, 216] on div at bounding box center [879, 170] width 212 height 471
click at [814, 210] on div at bounding box center [879, 170] width 212 height 471
click at [968, 323] on div at bounding box center [879, 170] width 212 height 471
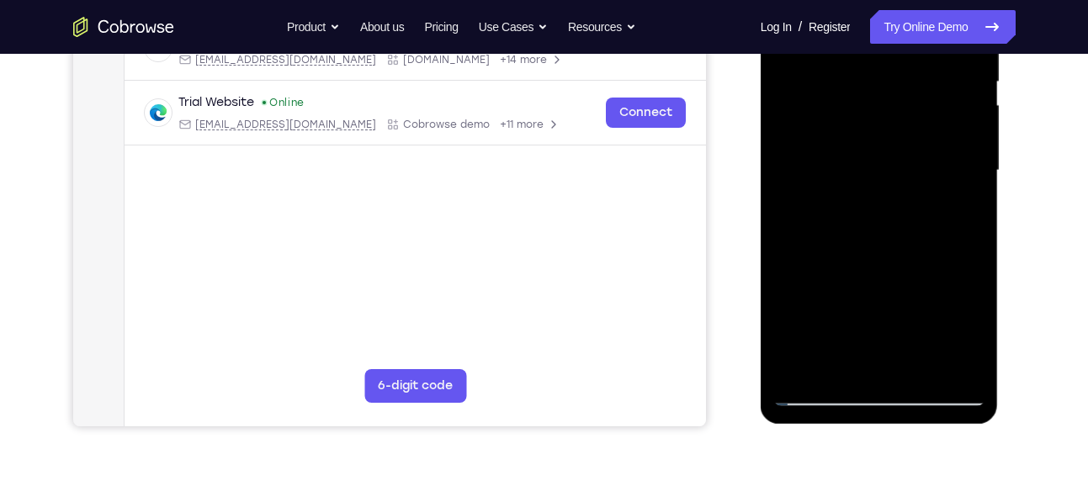
click at [968, 323] on div at bounding box center [879, 170] width 212 height 471
click at [808, 209] on div at bounding box center [879, 170] width 212 height 471
click at [900, 300] on div at bounding box center [879, 170] width 212 height 471
click at [849, 273] on div at bounding box center [879, 170] width 212 height 471
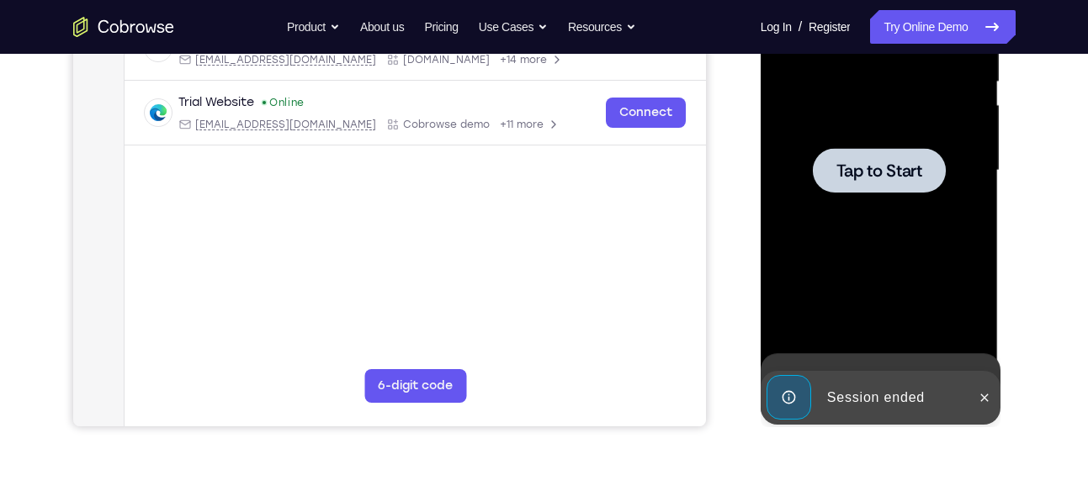
click at [860, 295] on div at bounding box center [879, 170] width 212 height 471
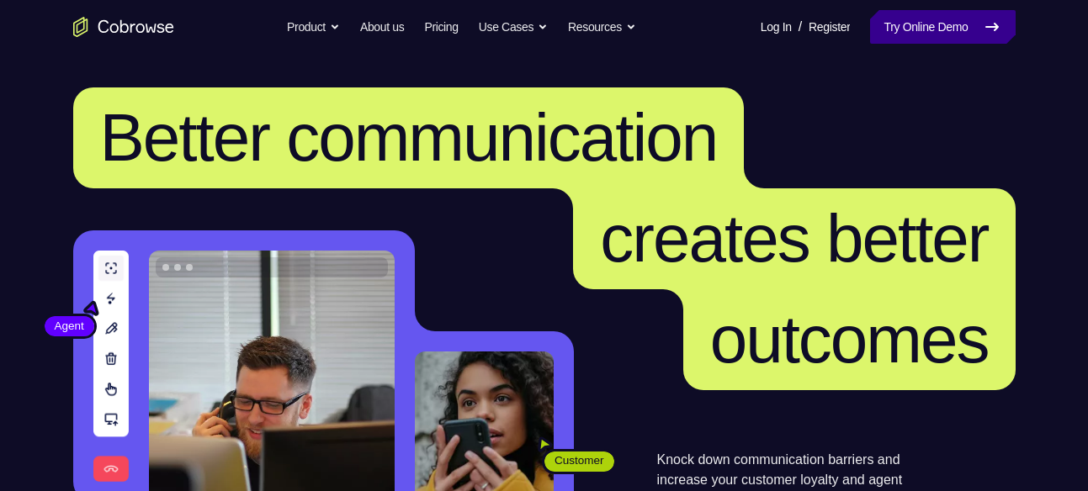
drag, startPoint x: 0, startPoint y: 0, endPoint x: 960, endPoint y: 19, distance: 960.2
click at [960, 19] on link "Try Online Demo" at bounding box center [942, 27] width 145 height 34
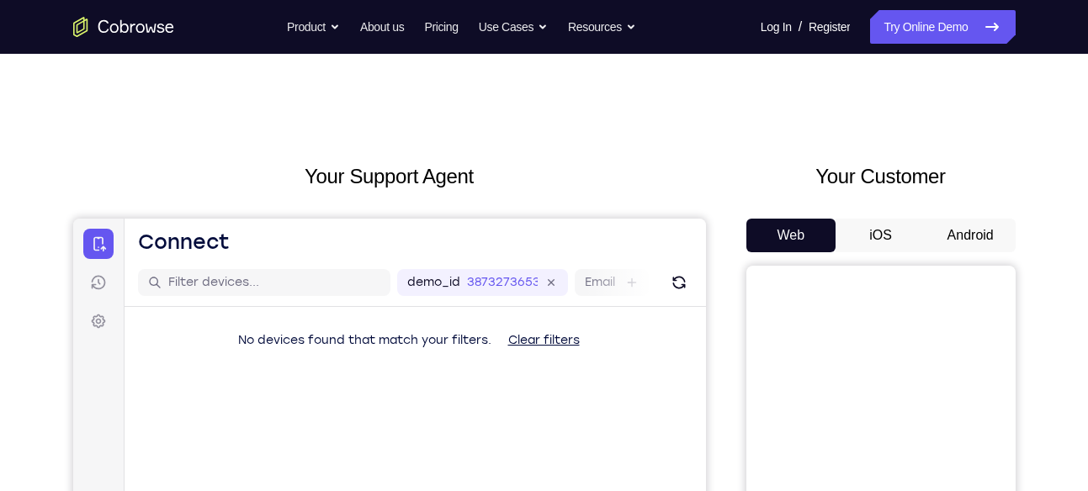
click at [966, 227] on button "Android" at bounding box center [970, 236] width 90 height 34
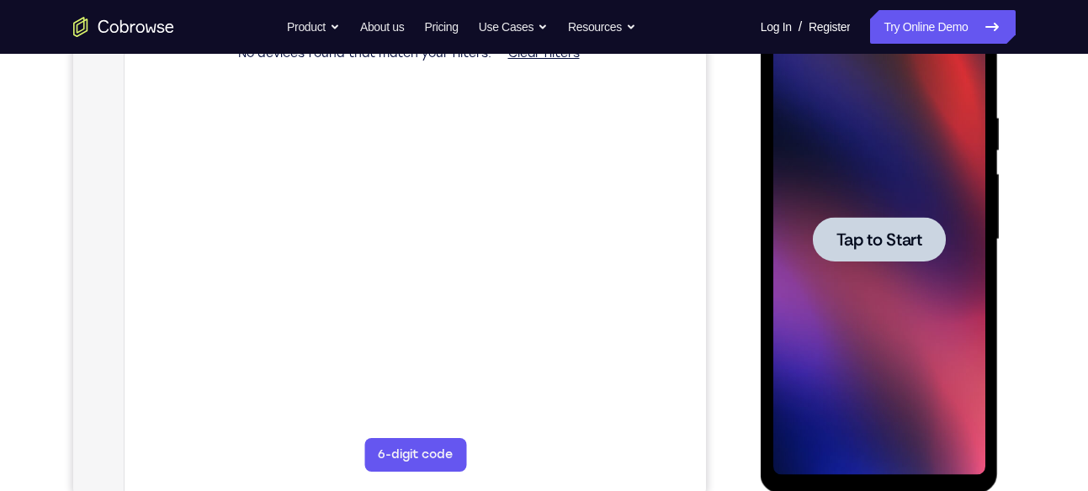
click at [868, 255] on div at bounding box center [879, 239] width 133 height 45
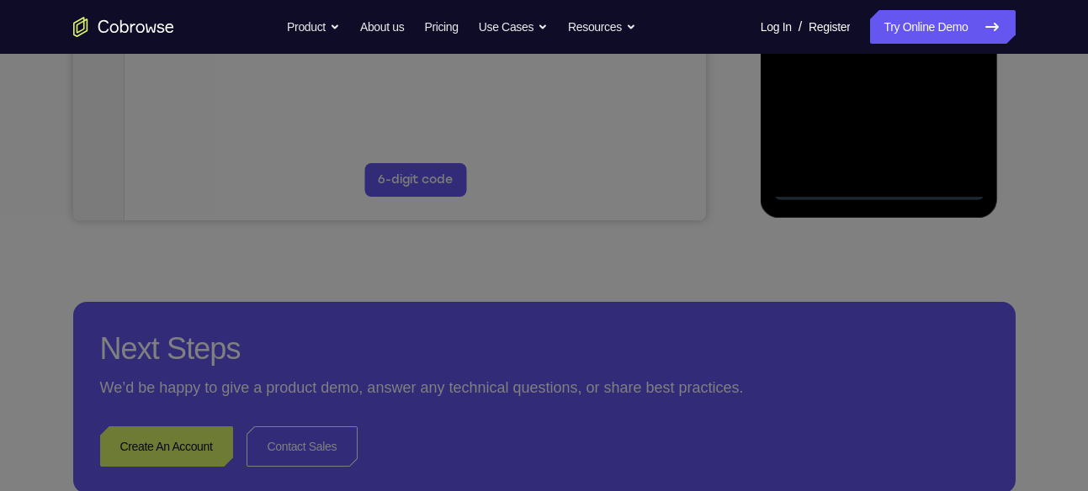
scroll to position [564, 0]
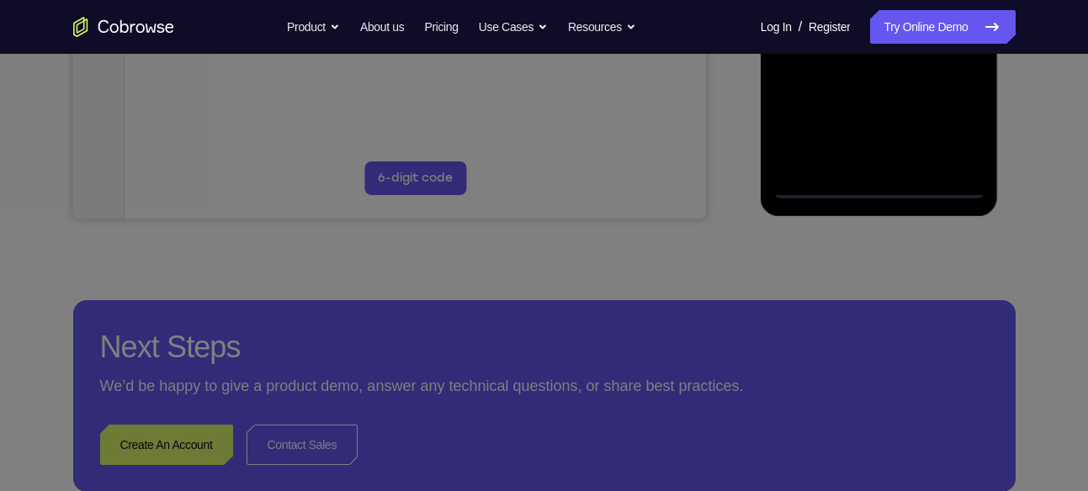
click at [878, 178] on icon at bounding box center [550, 125] width 1100 height 731
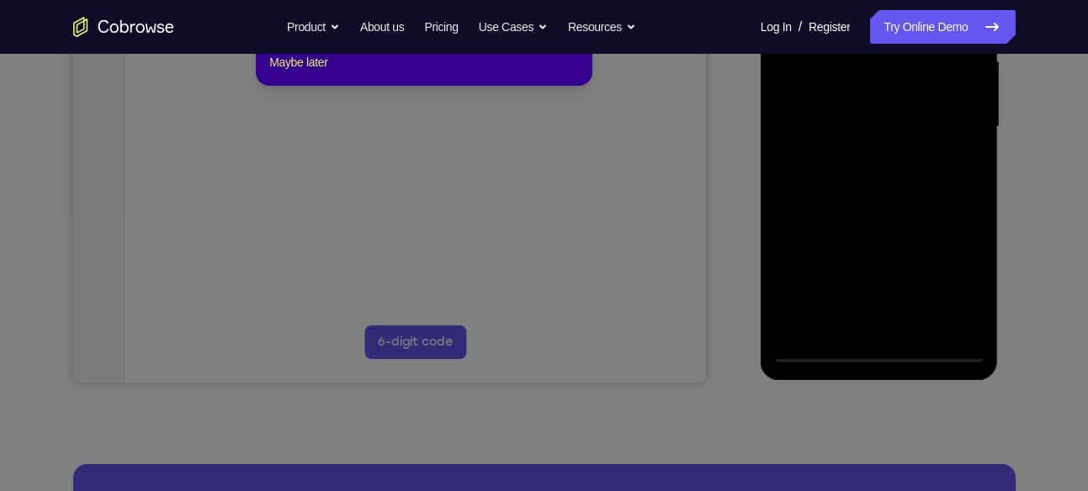
scroll to position [399, 0]
click at [878, 178] on icon at bounding box center [550, 208] width 1100 height 566
click at [877, 352] on icon at bounding box center [550, 208] width 1100 height 566
click at [878, 352] on icon at bounding box center [550, 208] width 1100 height 566
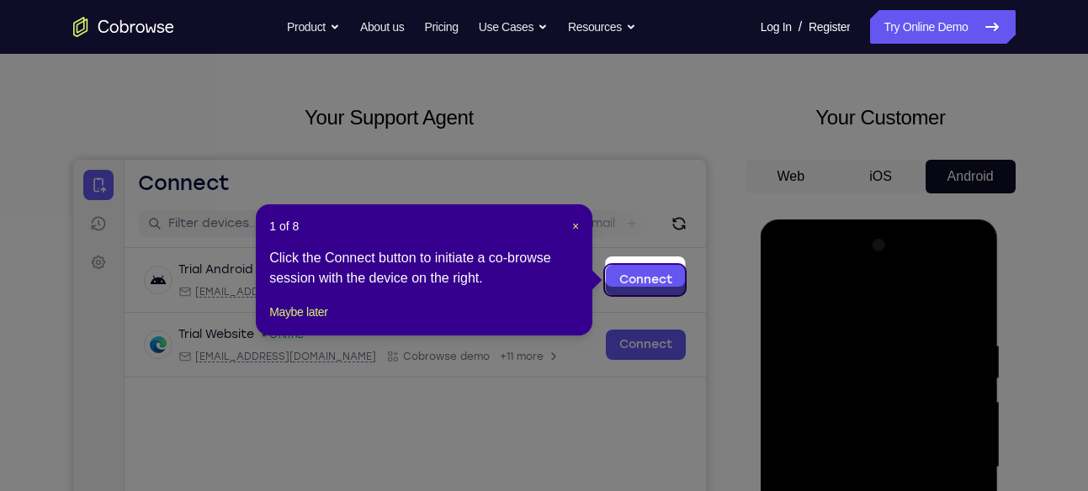
scroll to position [45, 0]
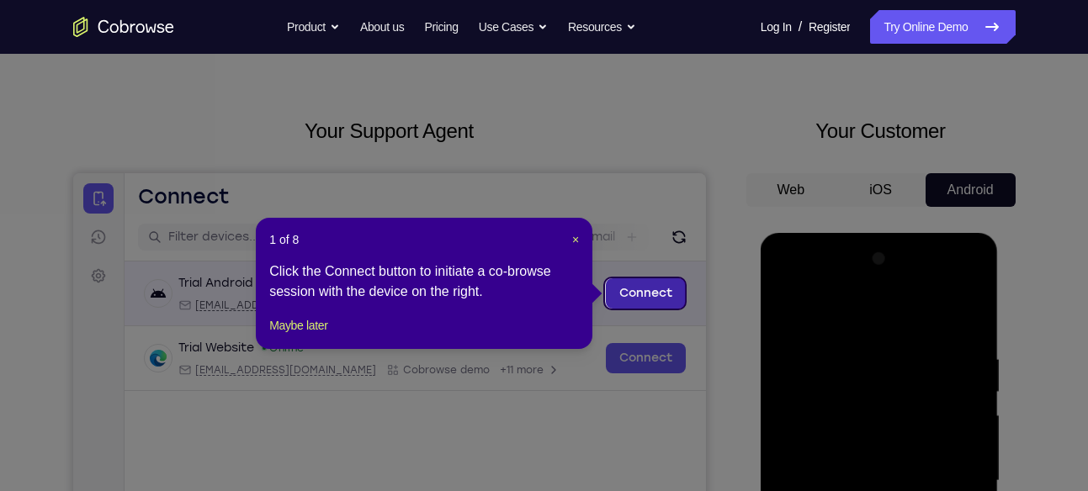
click at [609, 300] on link "Connect" at bounding box center [645, 293] width 80 height 30
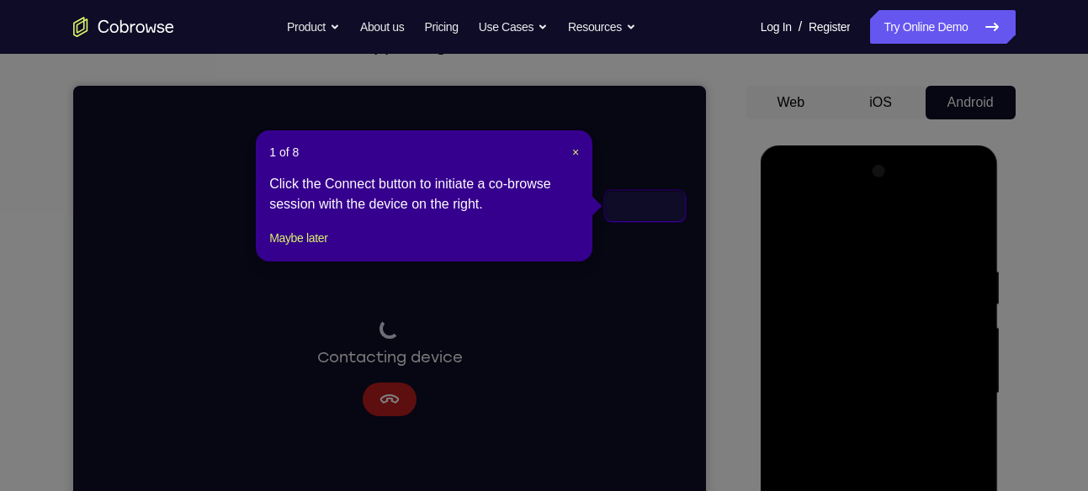
scroll to position [132, 0]
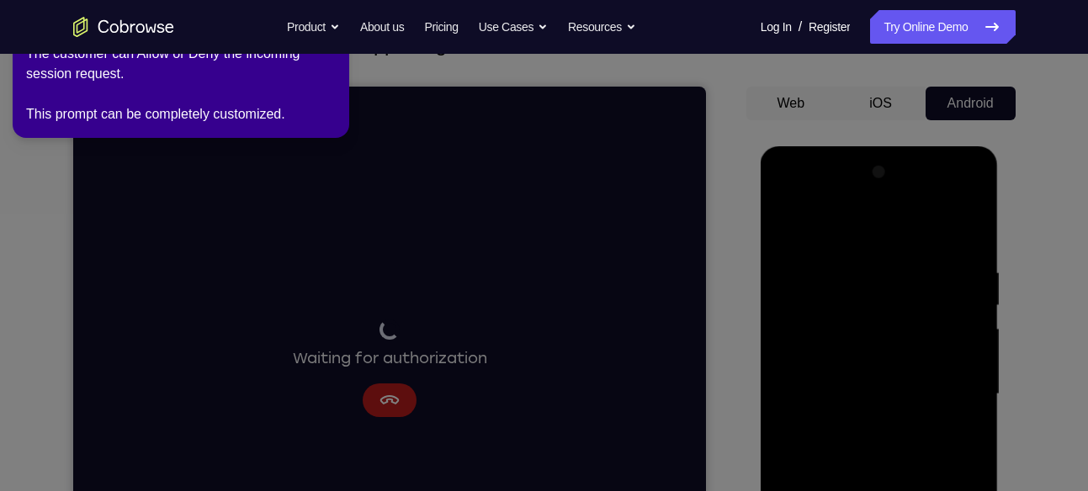
click at [984, 77] on icon at bounding box center [546, 242] width 1107 height 498
click at [984, 90] on icon at bounding box center [546, 242] width 1107 height 498
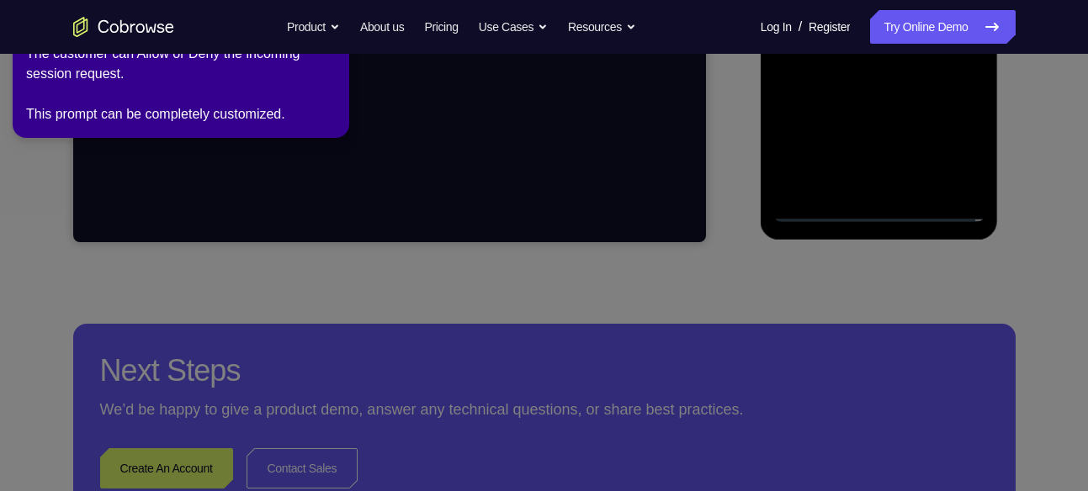
scroll to position [541, 0]
click at [865, 208] on icon at bounding box center [546, 242] width 1107 height 498
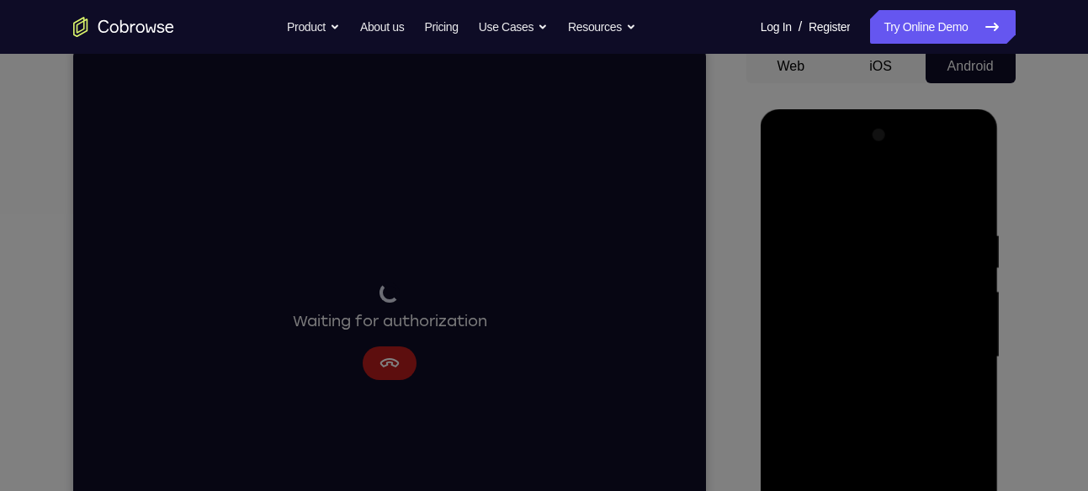
scroll to position [0, 0]
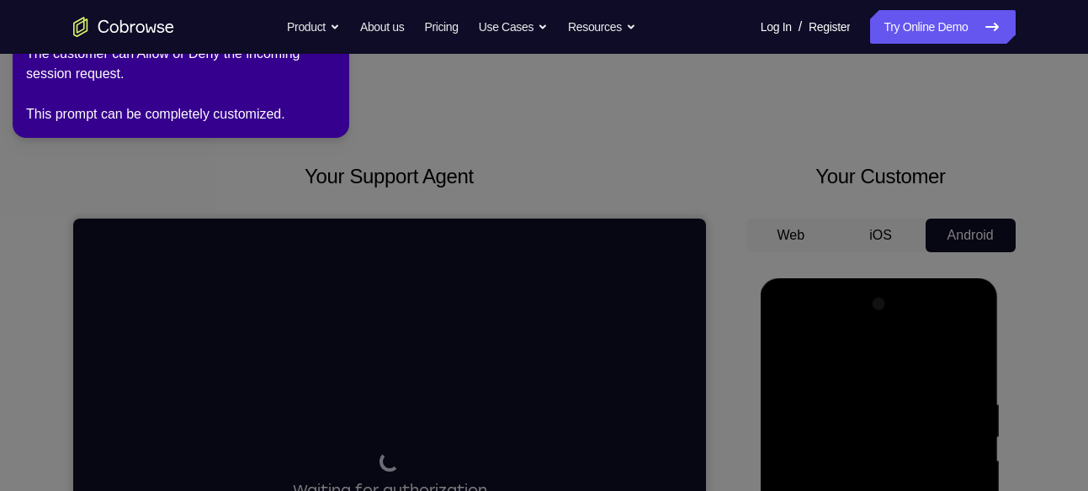
click at [752, 298] on icon at bounding box center [546, 242] width 1107 height 498
click at [866, 228] on icon at bounding box center [546, 242] width 1107 height 498
click at [944, 20] on link "Try Online Demo" at bounding box center [942, 27] width 145 height 34
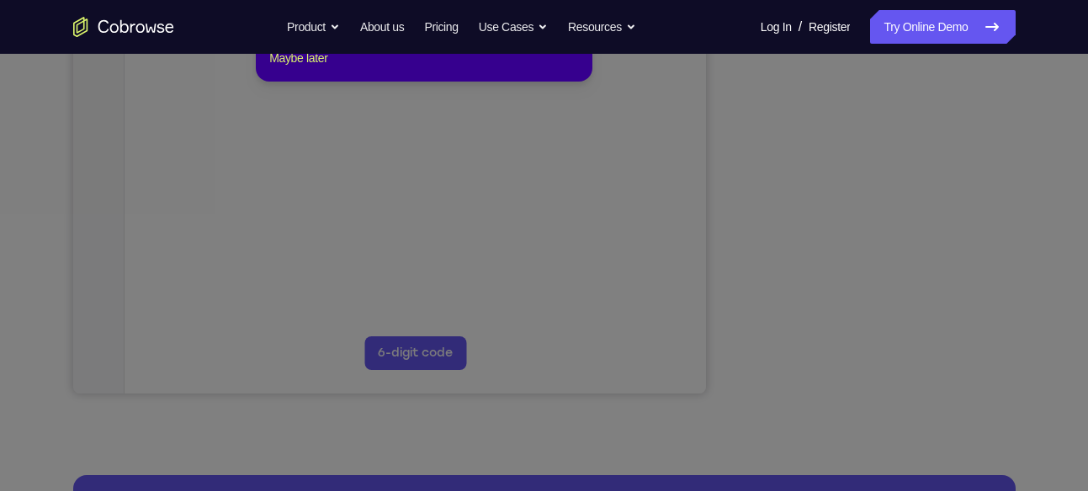
scroll to position [334, 0]
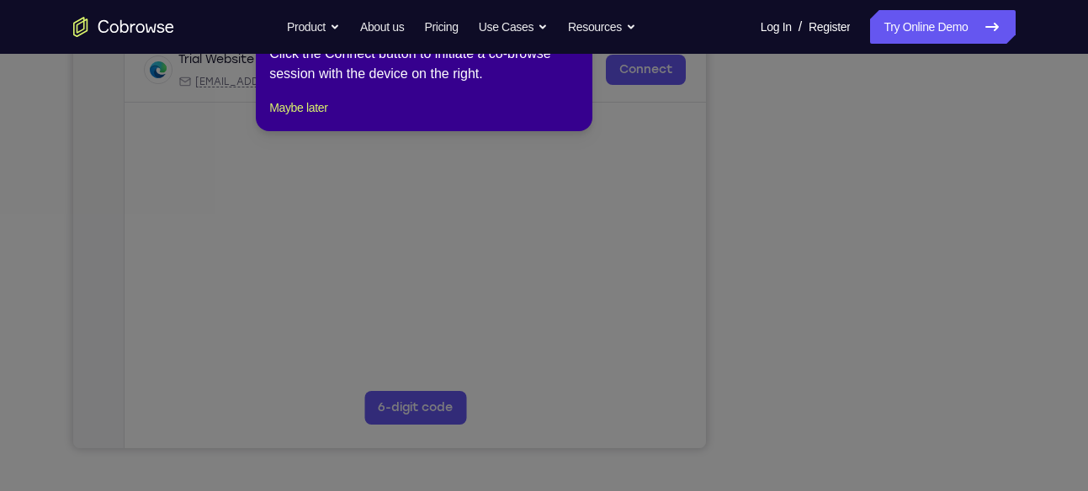
click at [878, 412] on icon at bounding box center [550, 240] width 1100 height 501
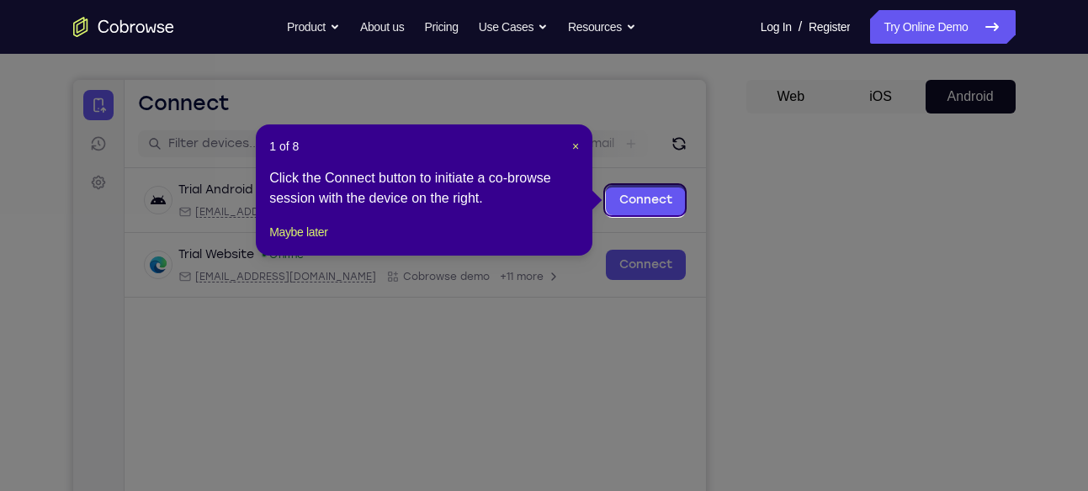
scroll to position [135, 0]
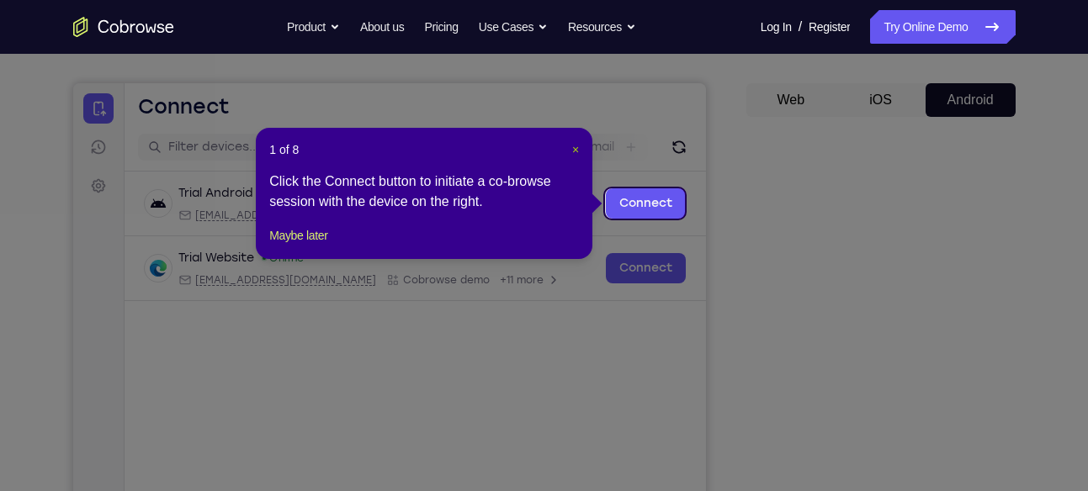
click at [574, 143] on span "×" at bounding box center [575, 149] width 7 height 13
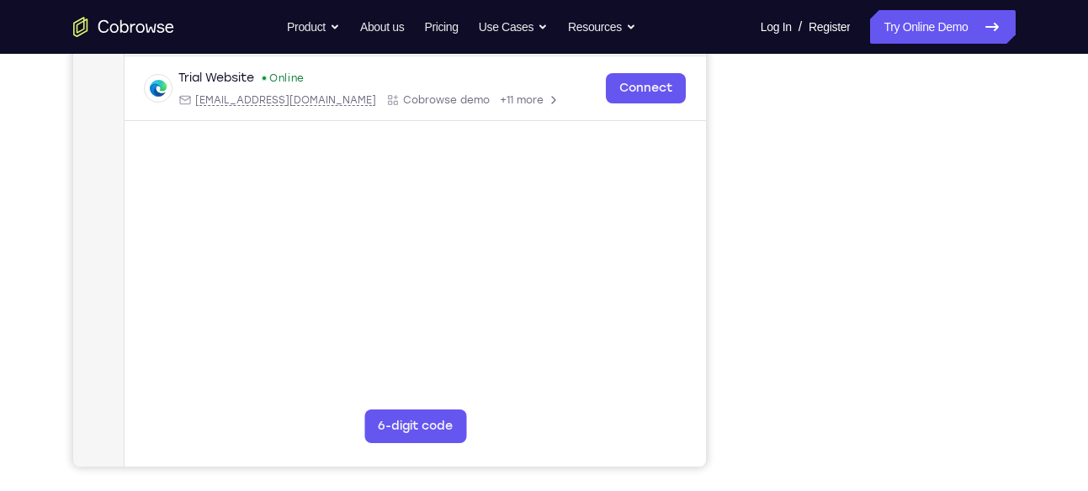
scroll to position [311, 0]
